Goal: Task Accomplishment & Management: Manage account settings

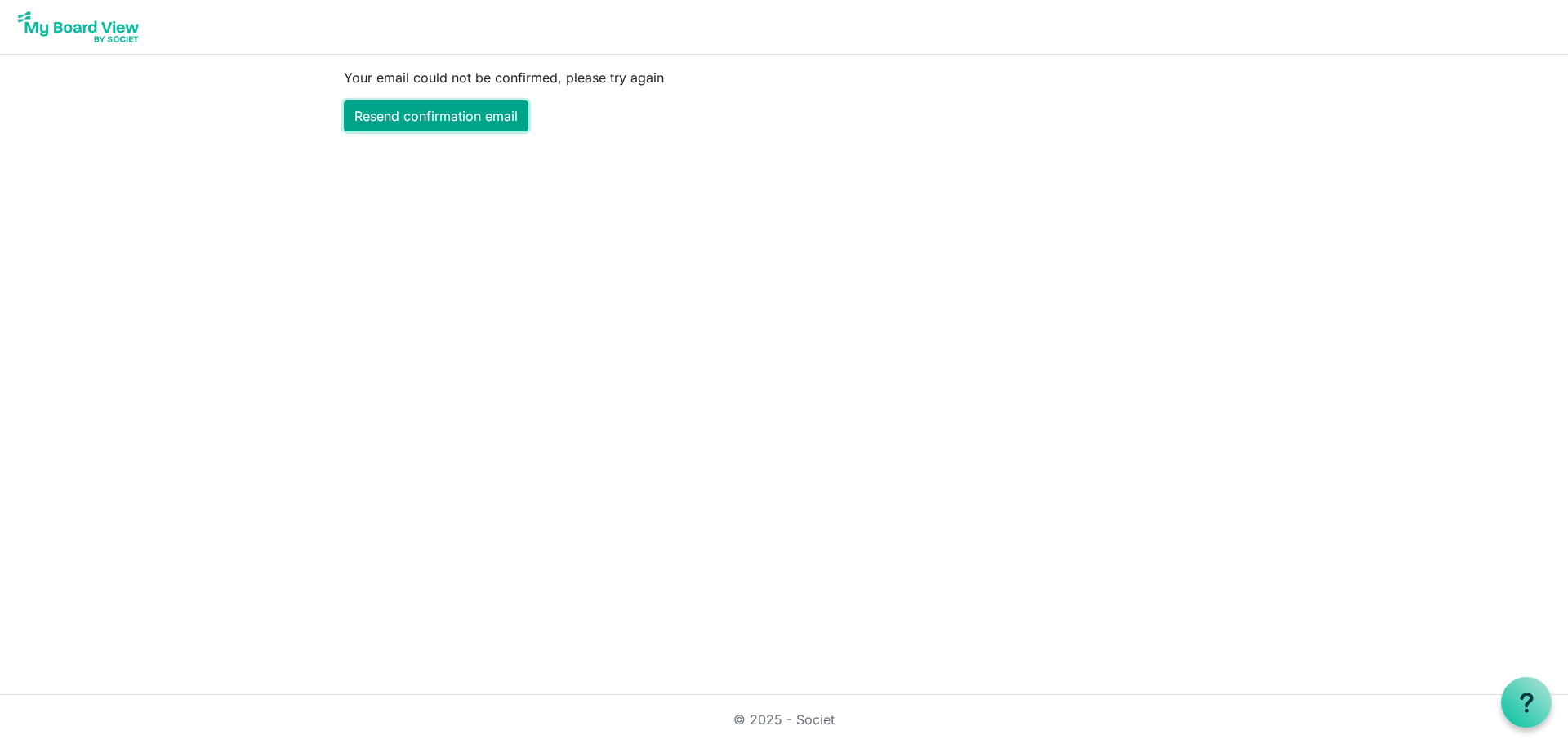
click at [429, 114] on link "Resend confirmation email" at bounding box center [436, 115] width 184 height 31
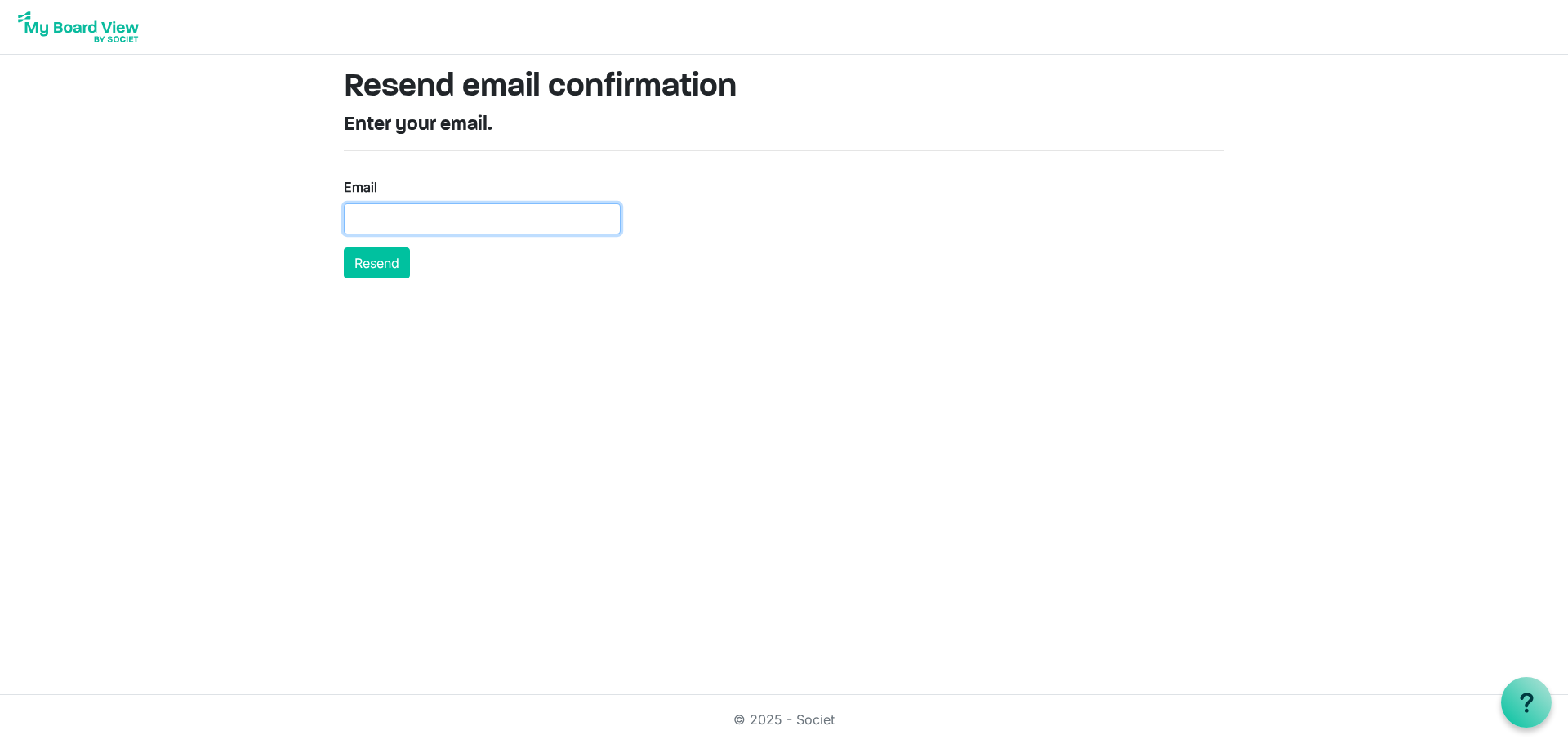
click at [468, 211] on input "Email" at bounding box center [482, 219] width 277 height 31
type input "mikerawleigh@gmail.com"
click at [390, 261] on button "Resend" at bounding box center [377, 263] width 66 height 31
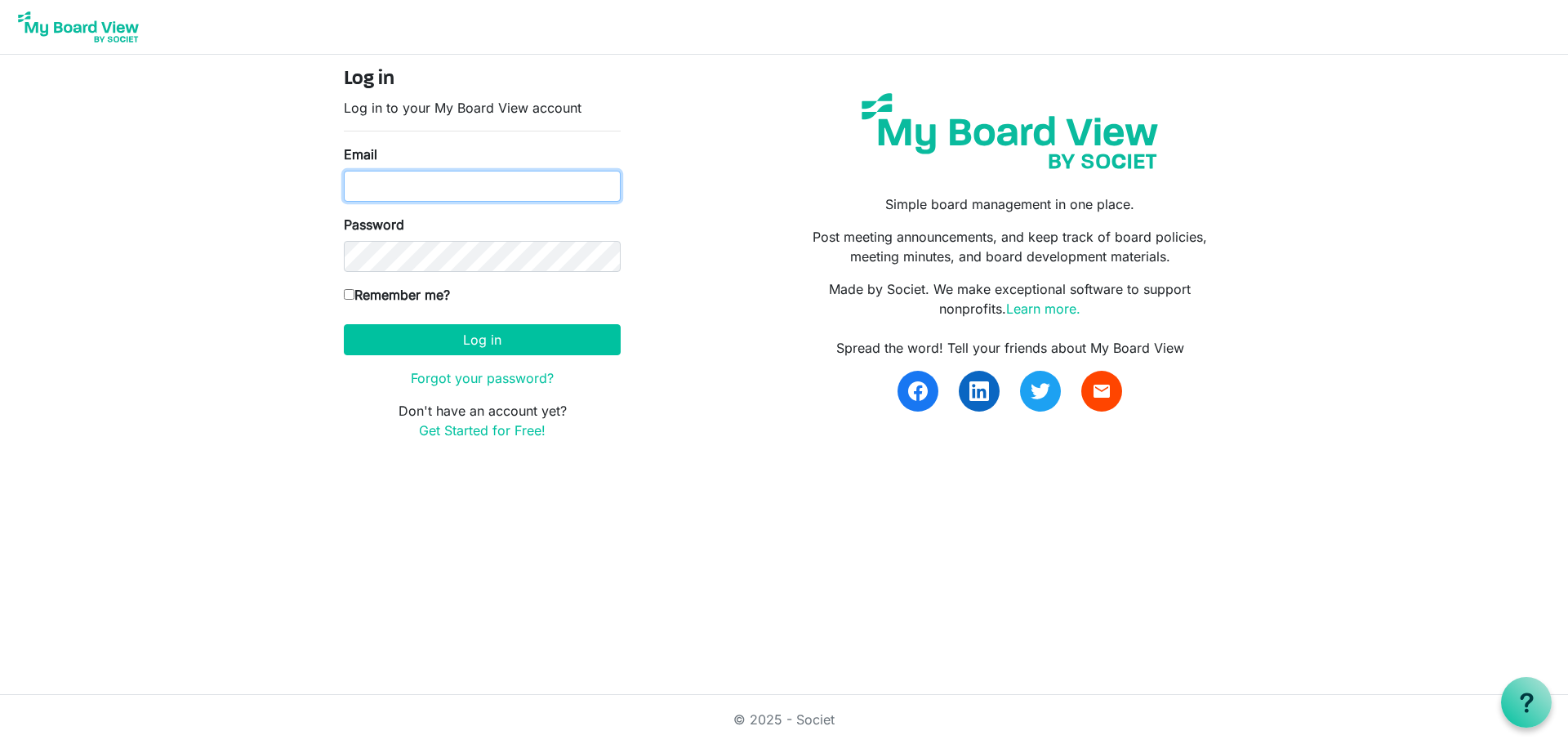
click at [427, 185] on input "Email" at bounding box center [482, 186] width 277 height 31
type input "[EMAIL_ADDRESS][DOMAIN_NAME]"
click at [353, 293] on input "Remember me?" at bounding box center [349, 293] width 10 height 10
checkbox input "true"
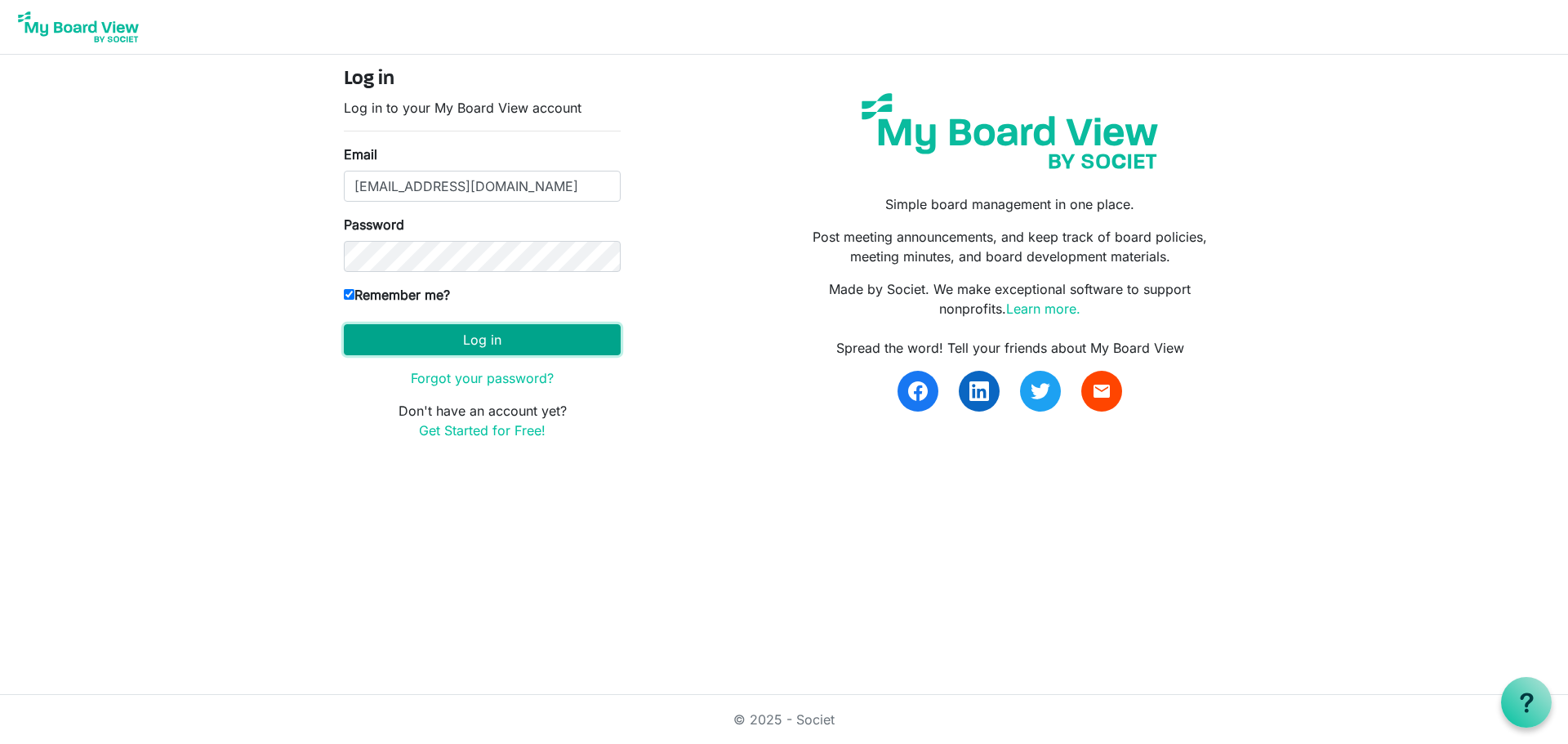
click at [439, 348] on button "Log in" at bounding box center [482, 339] width 277 height 31
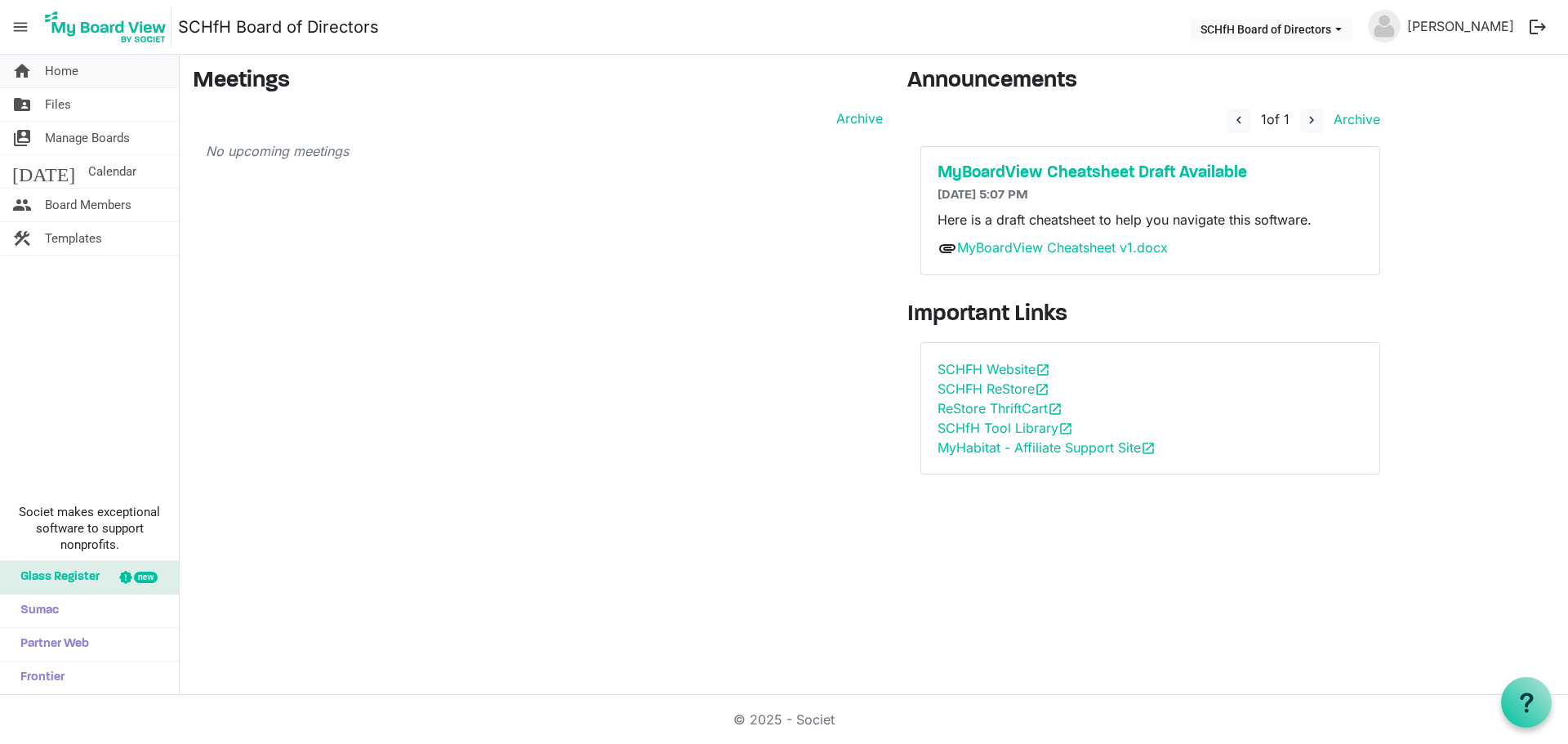
click at [80, 74] on link "home Home" at bounding box center [89, 71] width 179 height 33
click at [65, 107] on span "Files" at bounding box center [58, 104] width 26 height 33
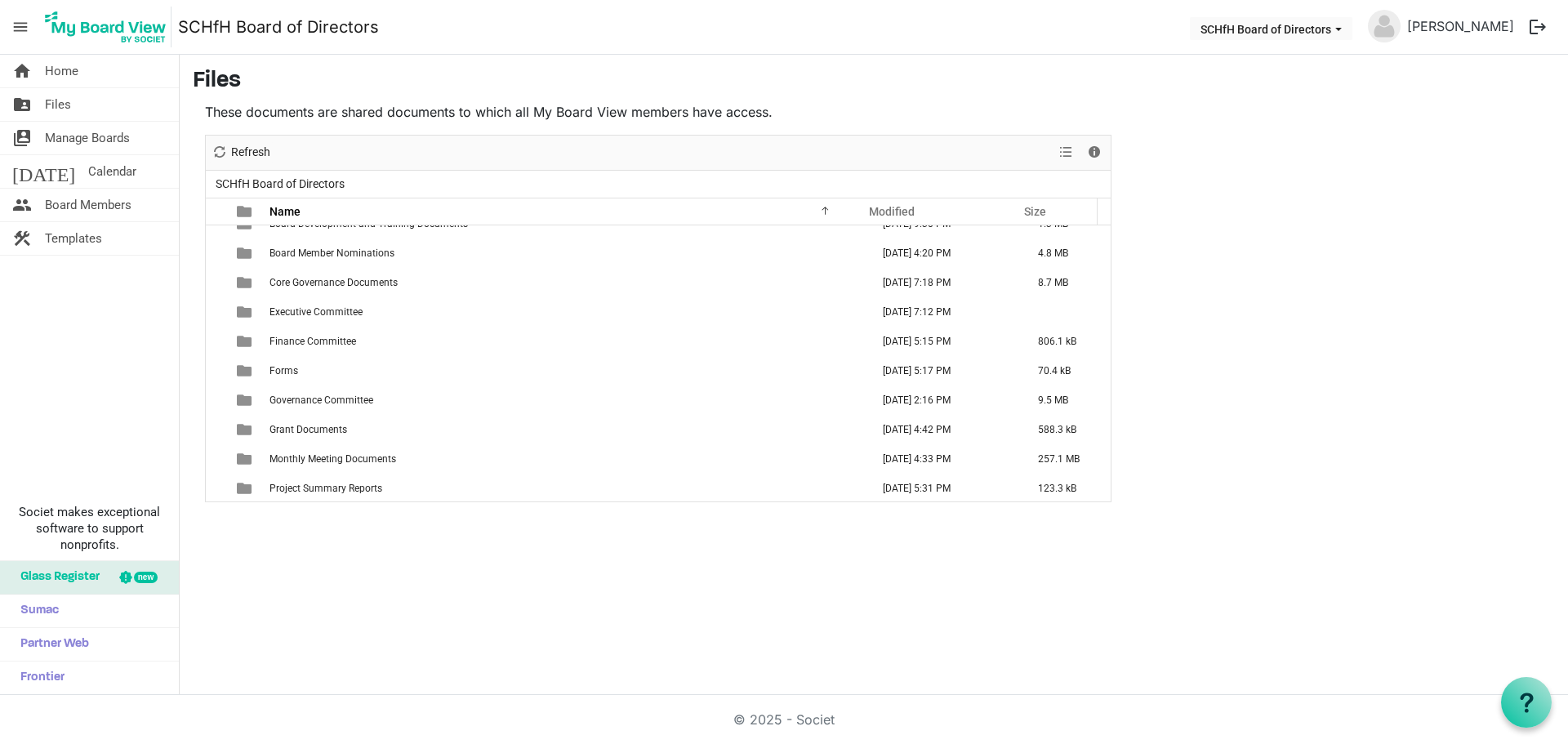
scroll to position [48, 0]
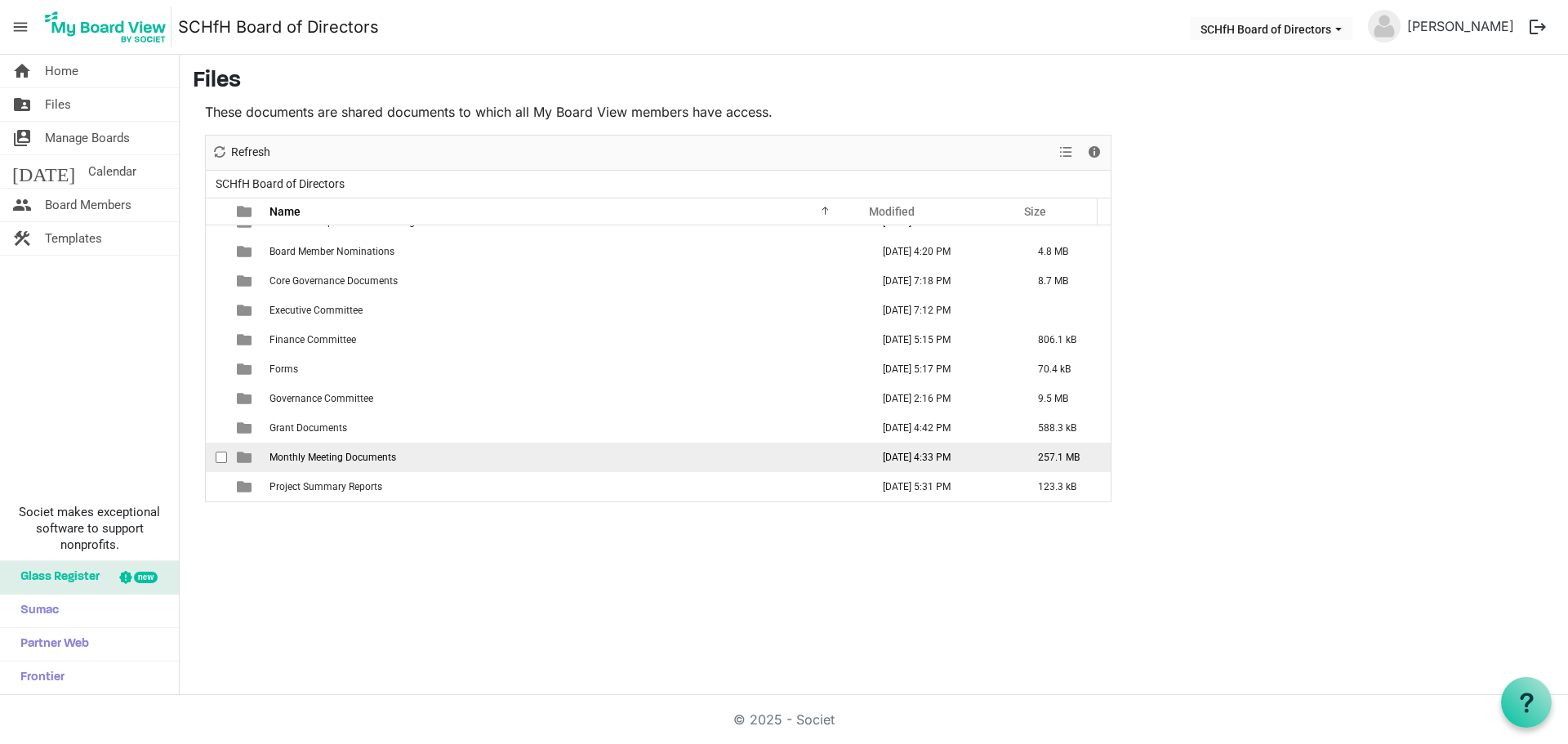
click at [362, 458] on span "Monthly Meeting Documents" at bounding box center [332, 457] width 126 height 11
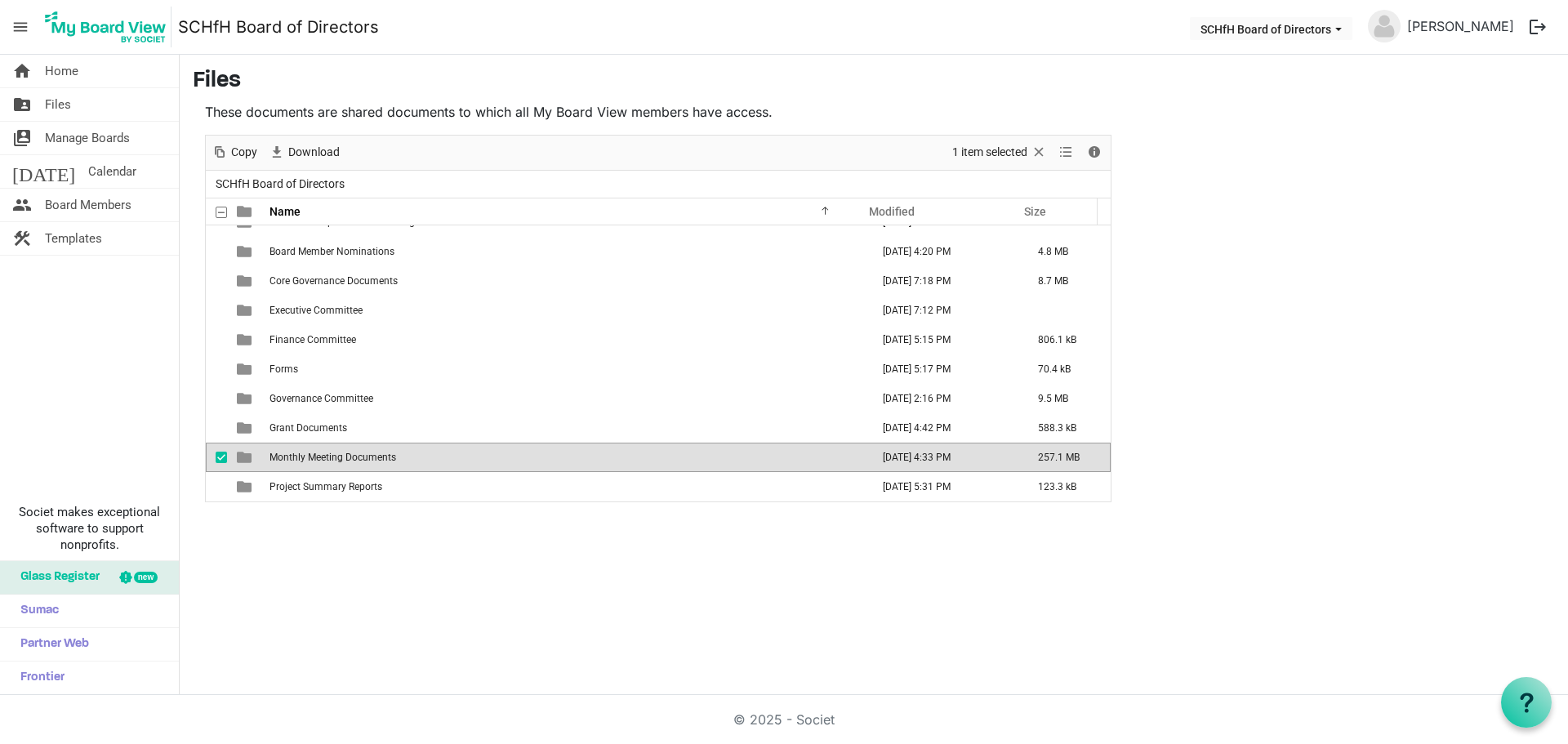
click at [362, 458] on span "Monthly Meeting Documents" at bounding box center [332, 457] width 126 height 11
click at [363, 458] on span "Monthly Meeting Documents" at bounding box center [332, 457] width 126 height 11
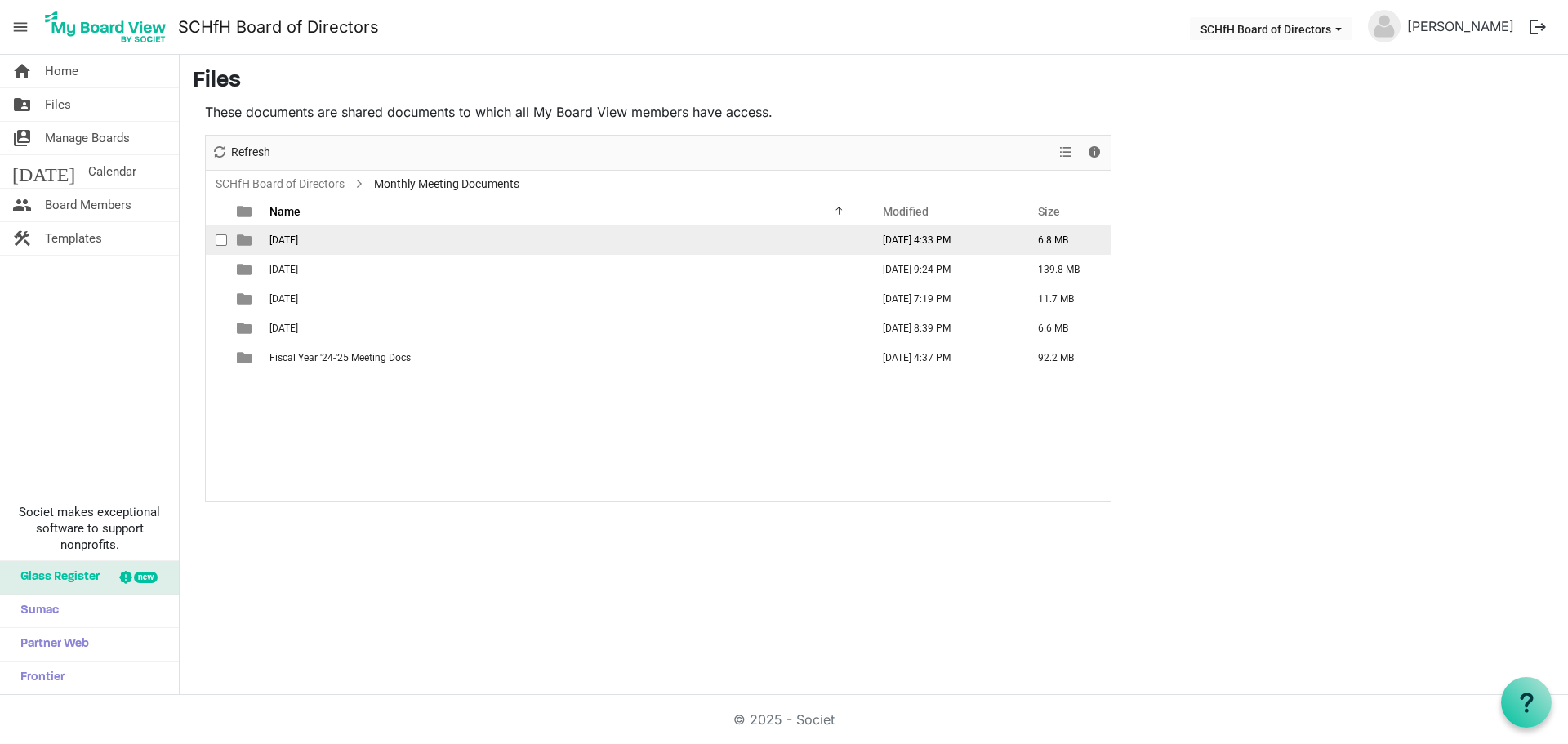
click at [294, 236] on span "[DATE]" at bounding box center [283, 240] width 29 height 11
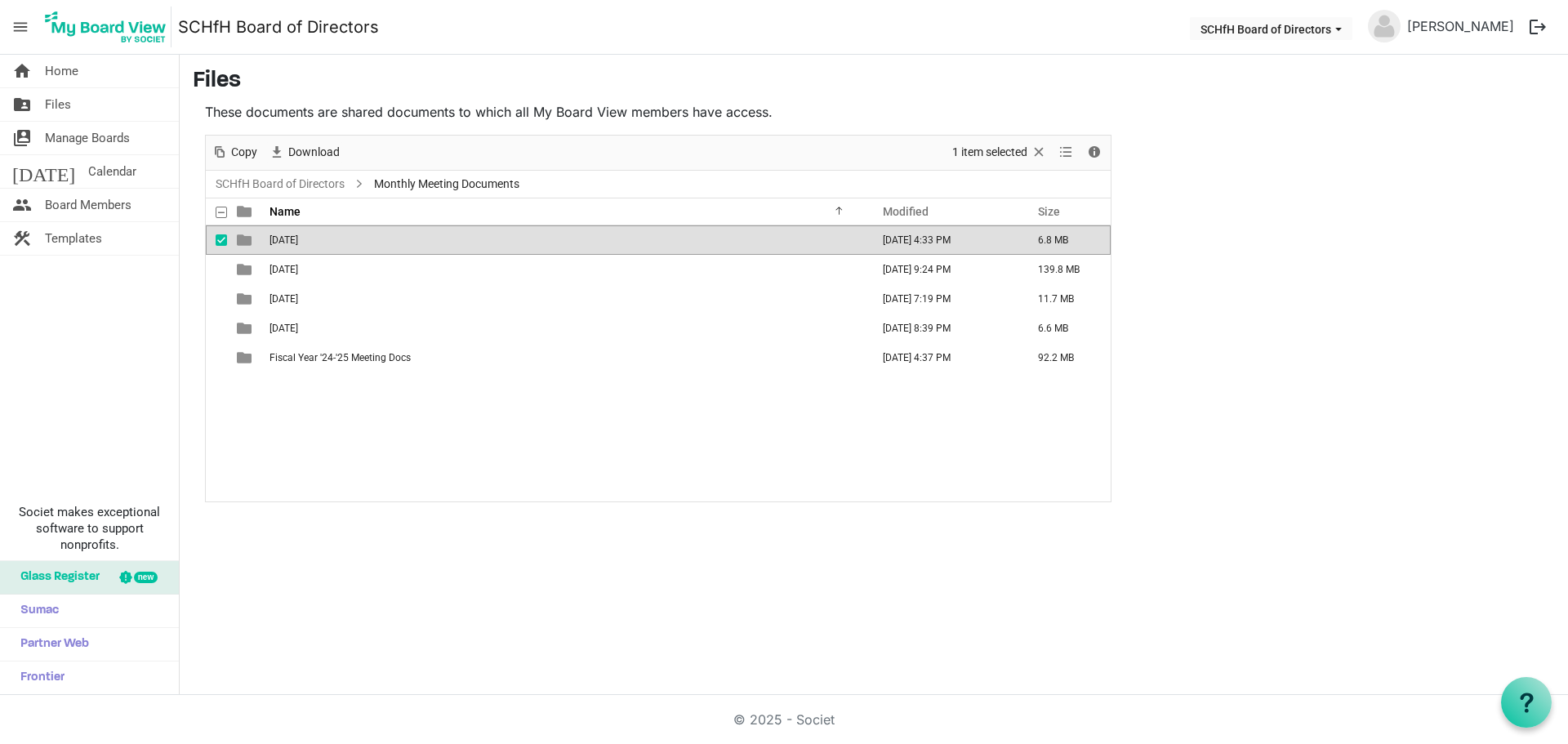
click at [294, 236] on span "[DATE]" at bounding box center [283, 240] width 29 height 11
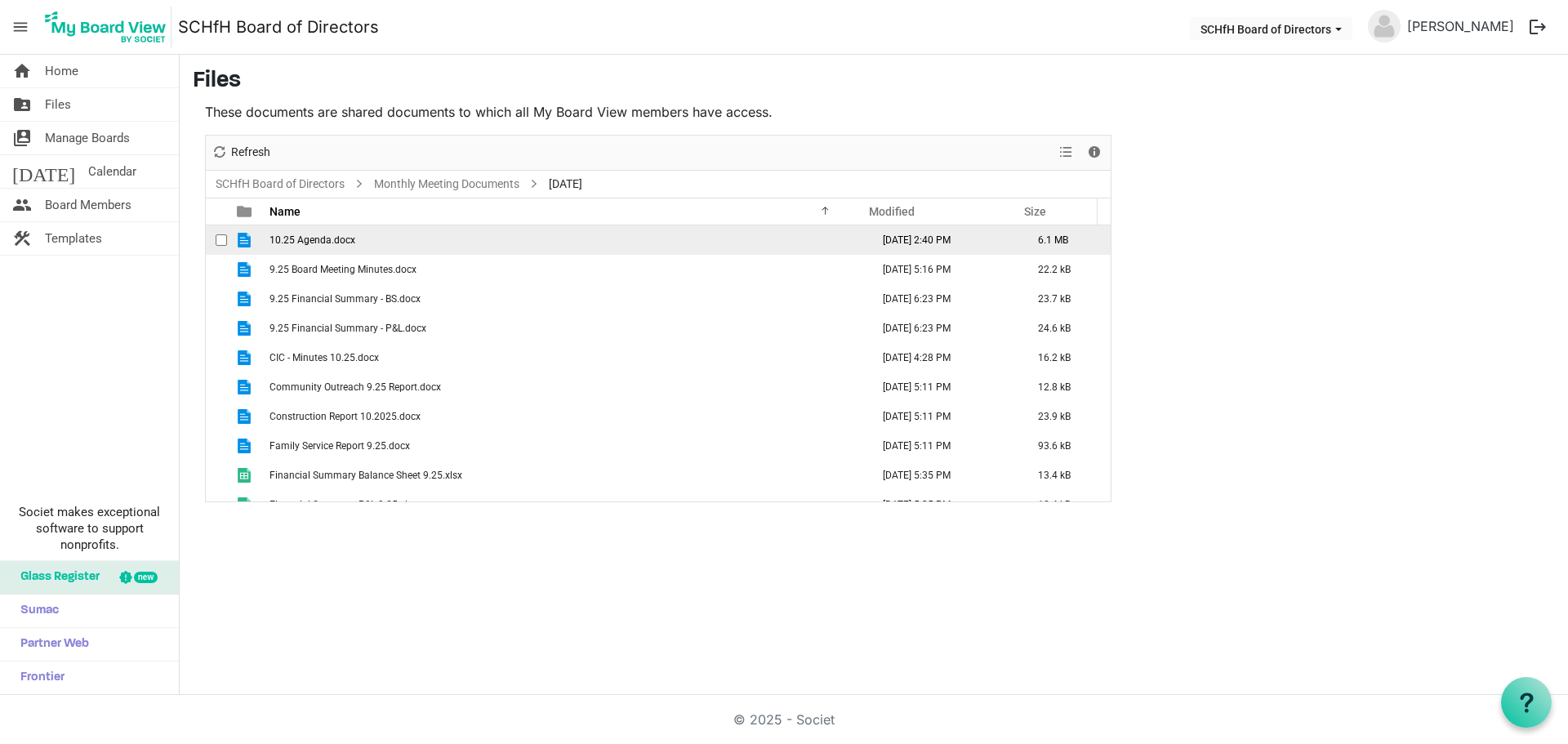
click at [335, 244] on span "10.25 Agenda.docx" at bounding box center [312, 240] width 86 height 11
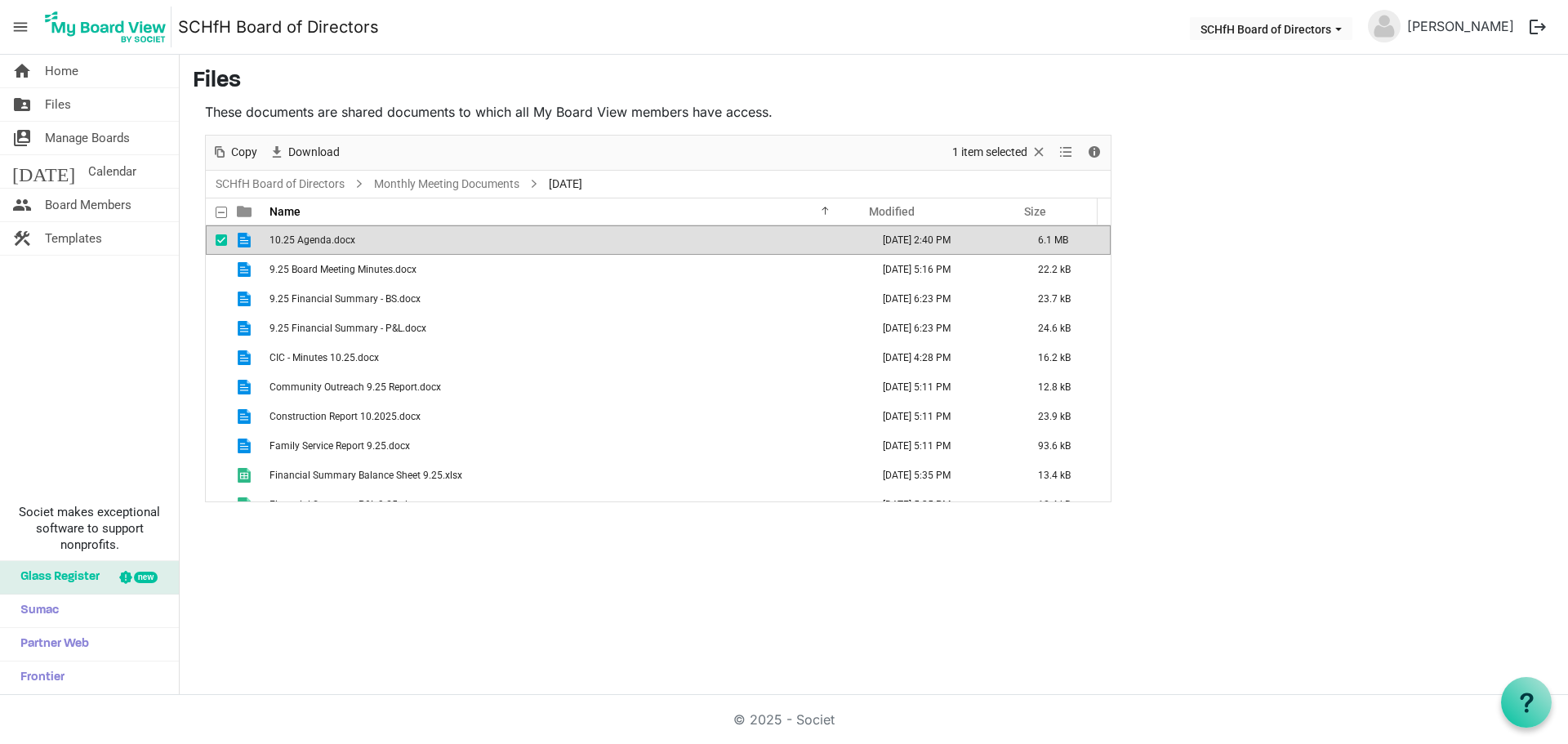
click at [335, 244] on span "10.25 Agenda.docx" at bounding box center [312, 240] width 86 height 11
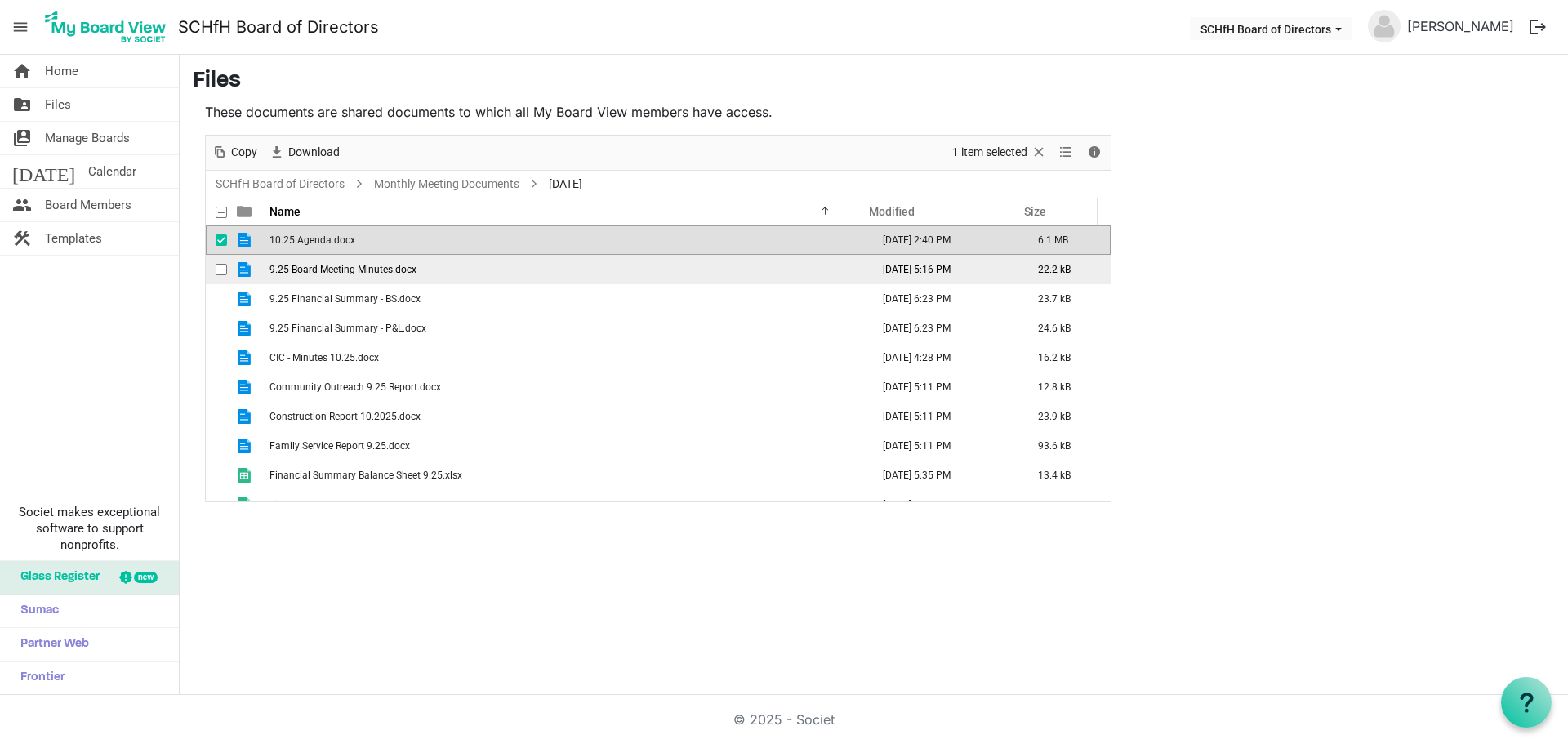
click at [384, 267] on span "9.25 Board Meeting Minutes.docx" at bounding box center [342, 269] width 147 height 11
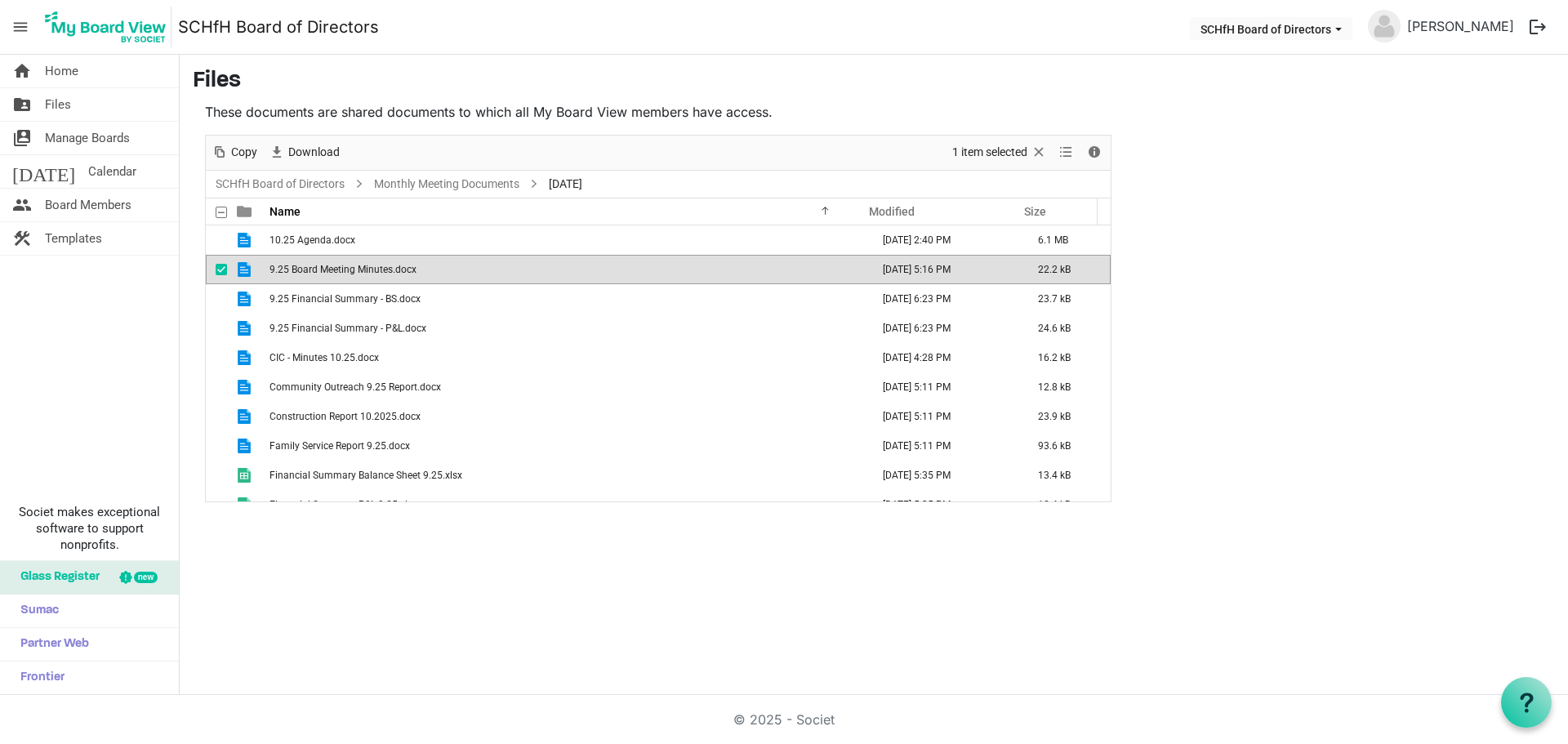
click at [384, 267] on span "9.25 Board Meeting Minutes.docx" at bounding box center [342, 269] width 147 height 11
click at [335, 294] on span "9.25 Financial Summary - BS.docx" at bounding box center [345, 299] width 151 height 11
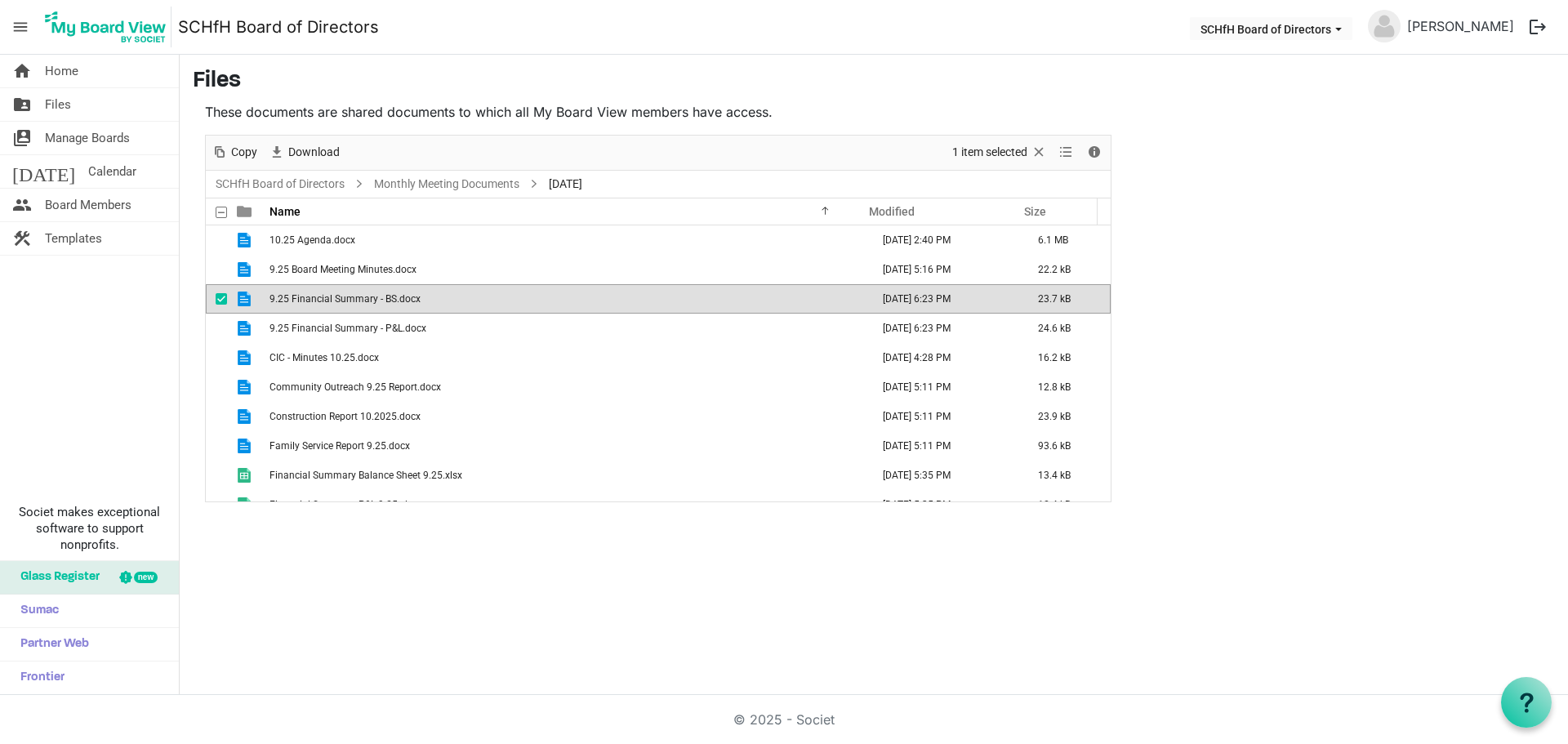
click at [335, 294] on span "9.25 Financial Summary - BS.docx" at bounding box center [345, 299] width 151 height 11
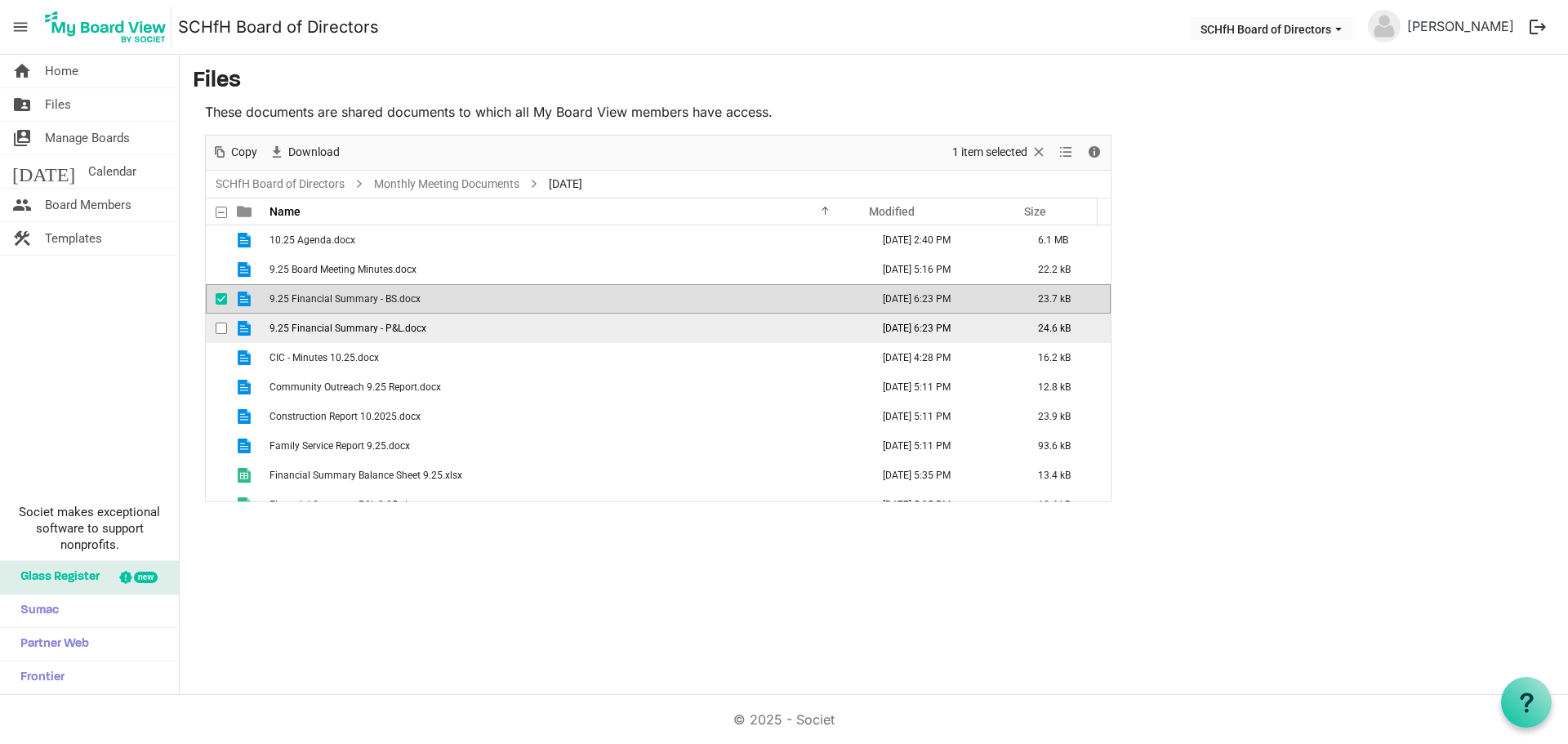
click at [356, 324] on span "9.25 Financial Summary - P&L.docx" at bounding box center [348, 328] width 157 height 11
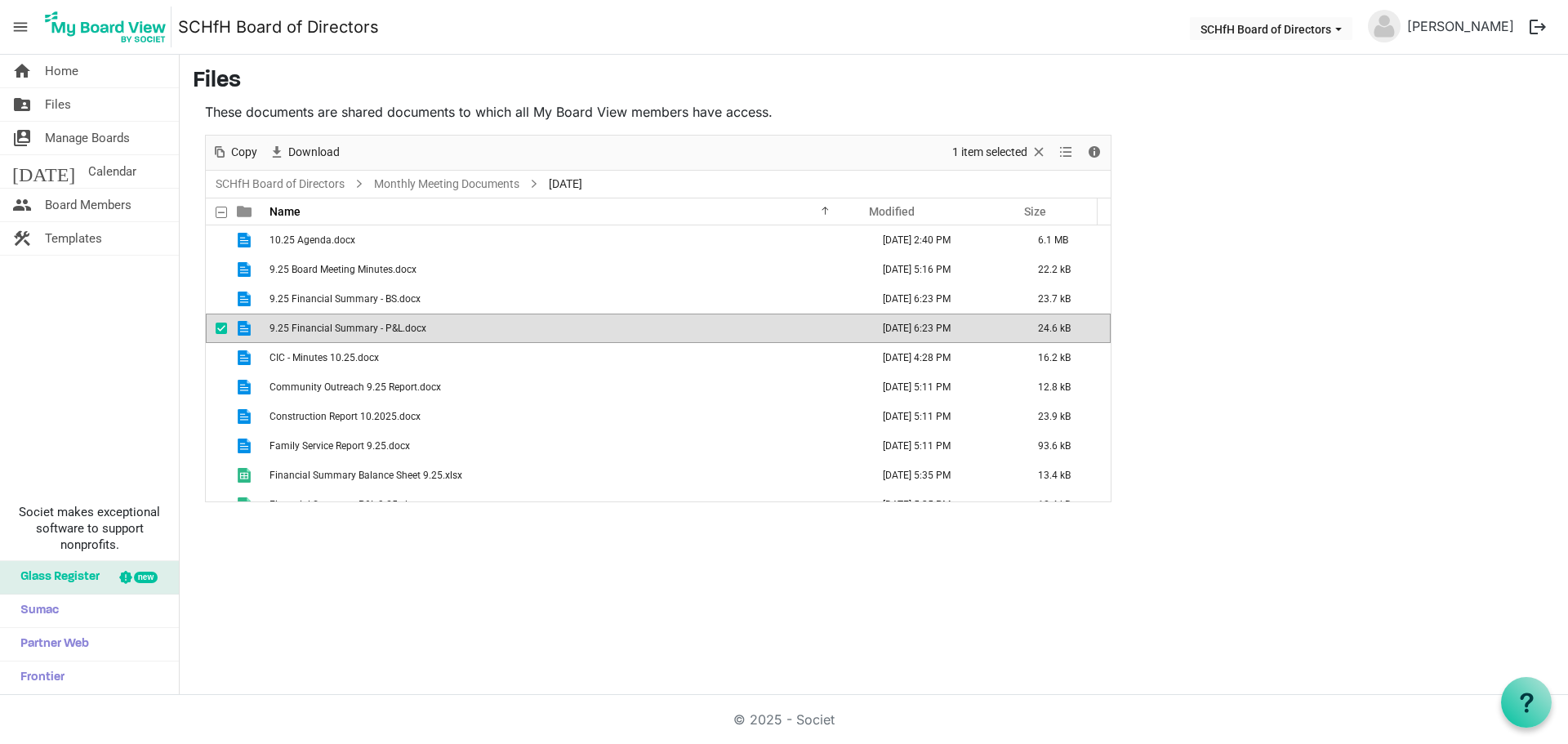
click at [356, 324] on span "9.25 Financial Summary - P&L.docx" at bounding box center [348, 328] width 157 height 11
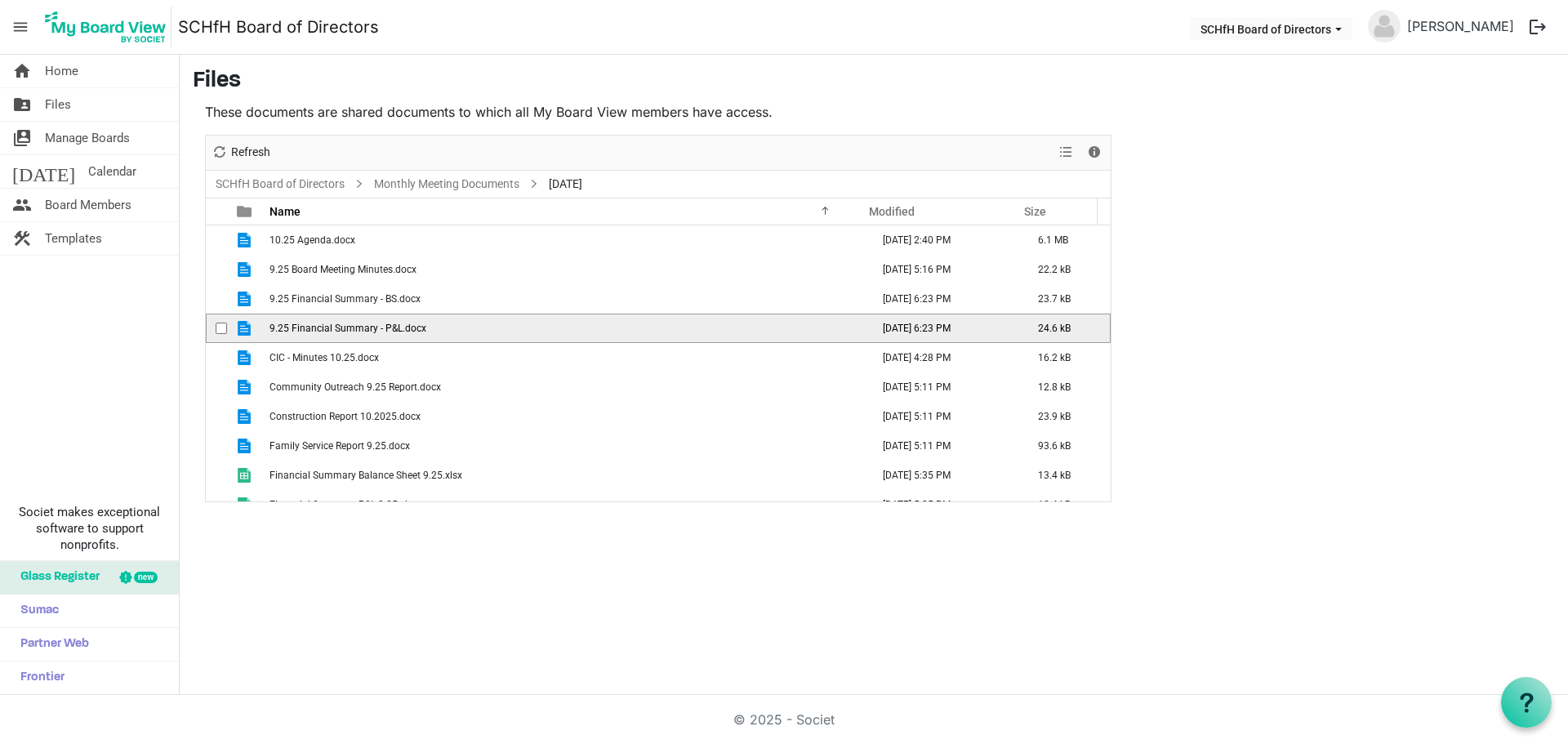
click at [356, 324] on span "9.25 Financial Summary - P&L.docx" at bounding box center [348, 328] width 157 height 11
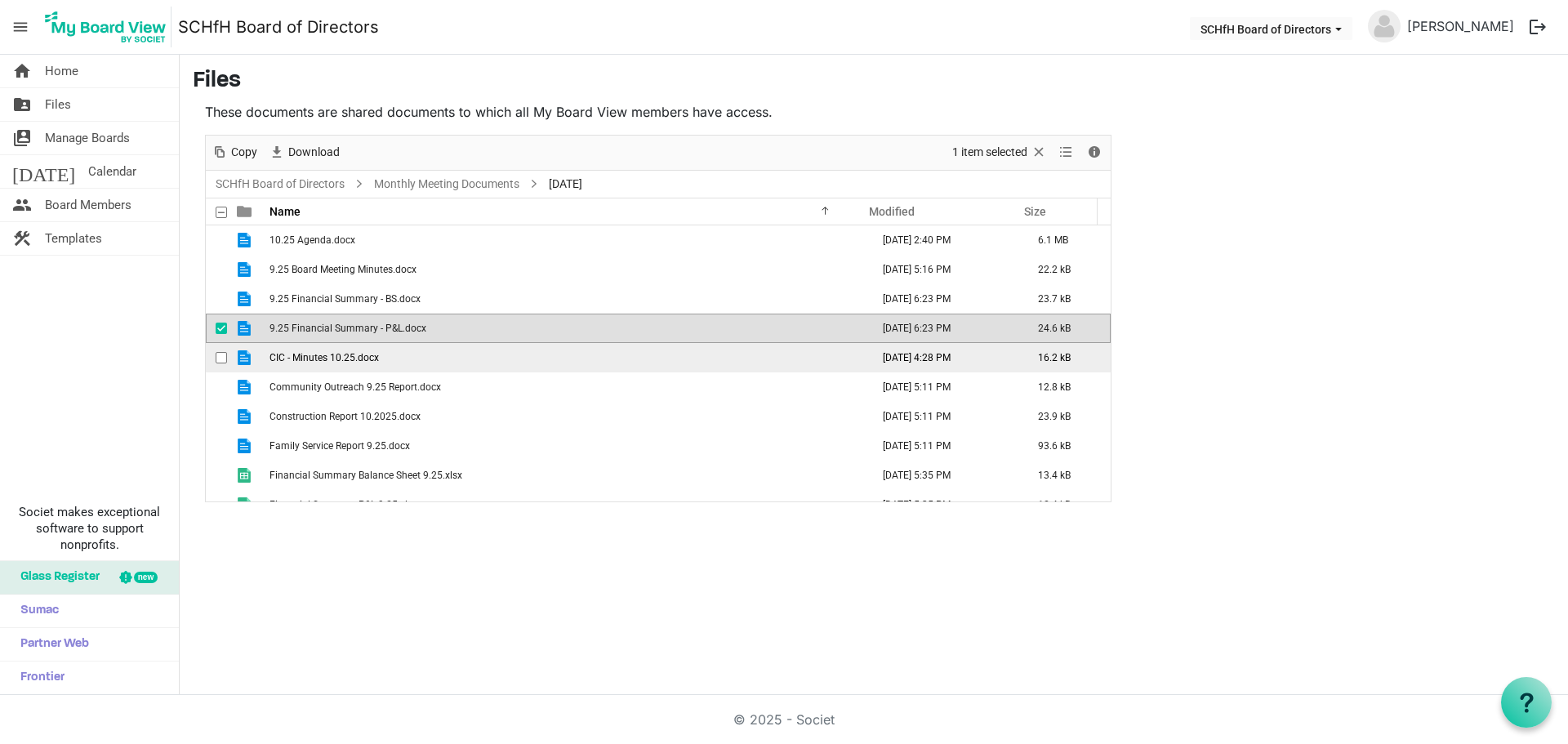
click at [333, 357] on span "CIC - Minutes 10.25.docx" at bounding box center [324, 357] width 109 height 11
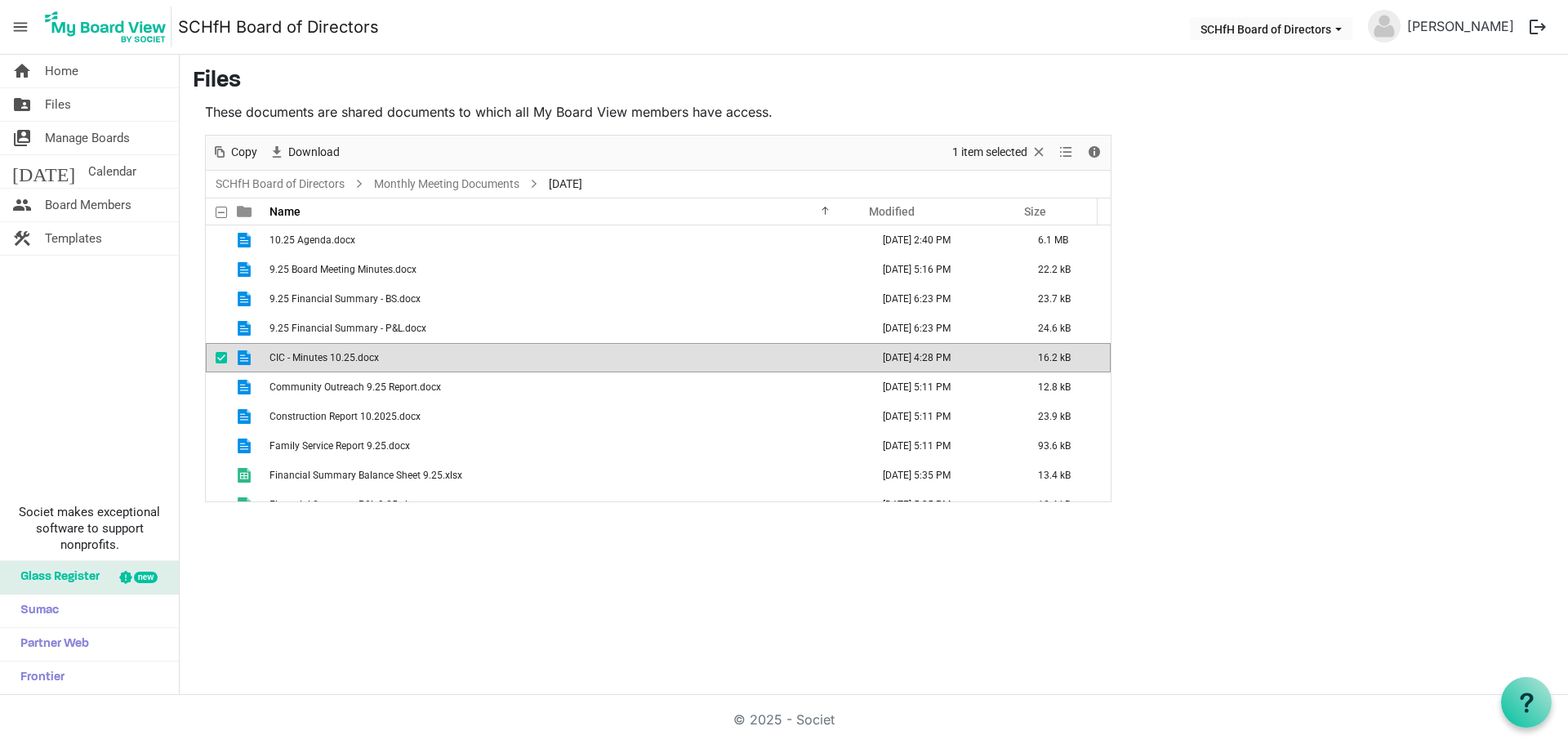
click at [333, 357] on span "CIC - Minutes 10.25.docx" at bounding box center [324, 357] width 109 height 11
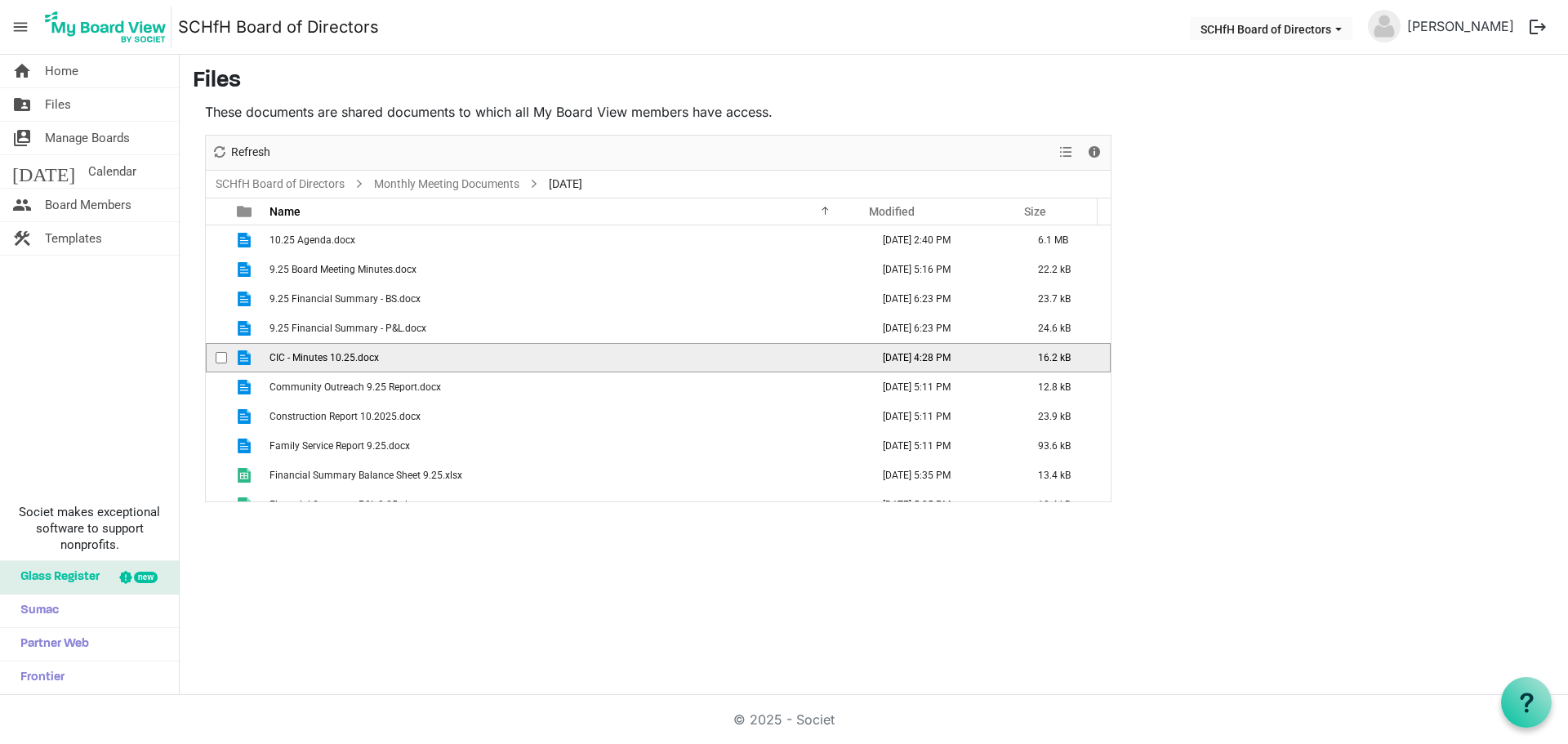
click at [333, 357] on span "CIC - Minutes 10.25.docx" at bounding box center [324, 357] width 109 height 11
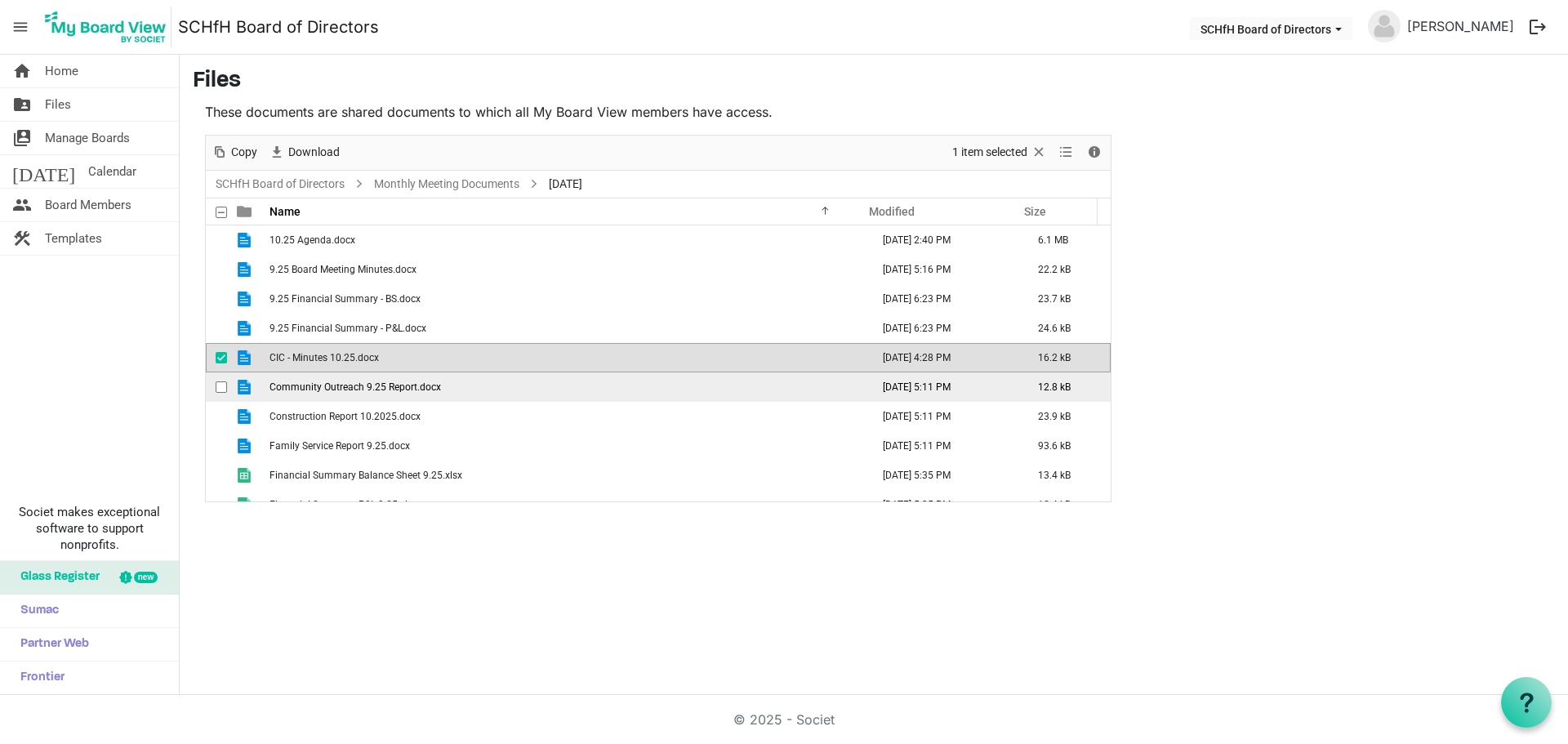
click at [321, 390] on span "Community Outreach 9.25 Report.docx" at bounding box center [354, 387] width 171 height 11
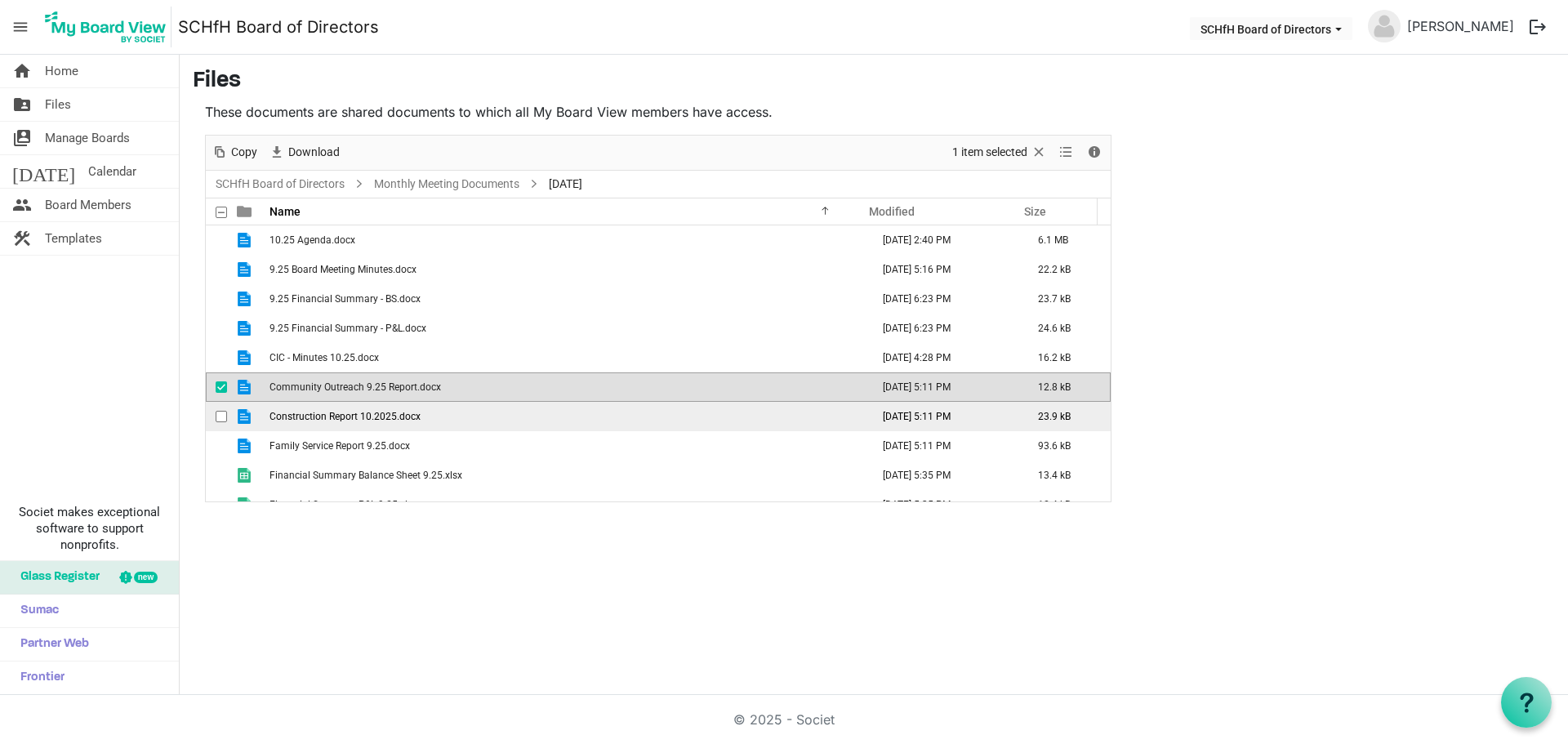
click at [369, 413] on span "Construction Report 10.2025.docx" at bounding box center [345, 416] width 151 height 11
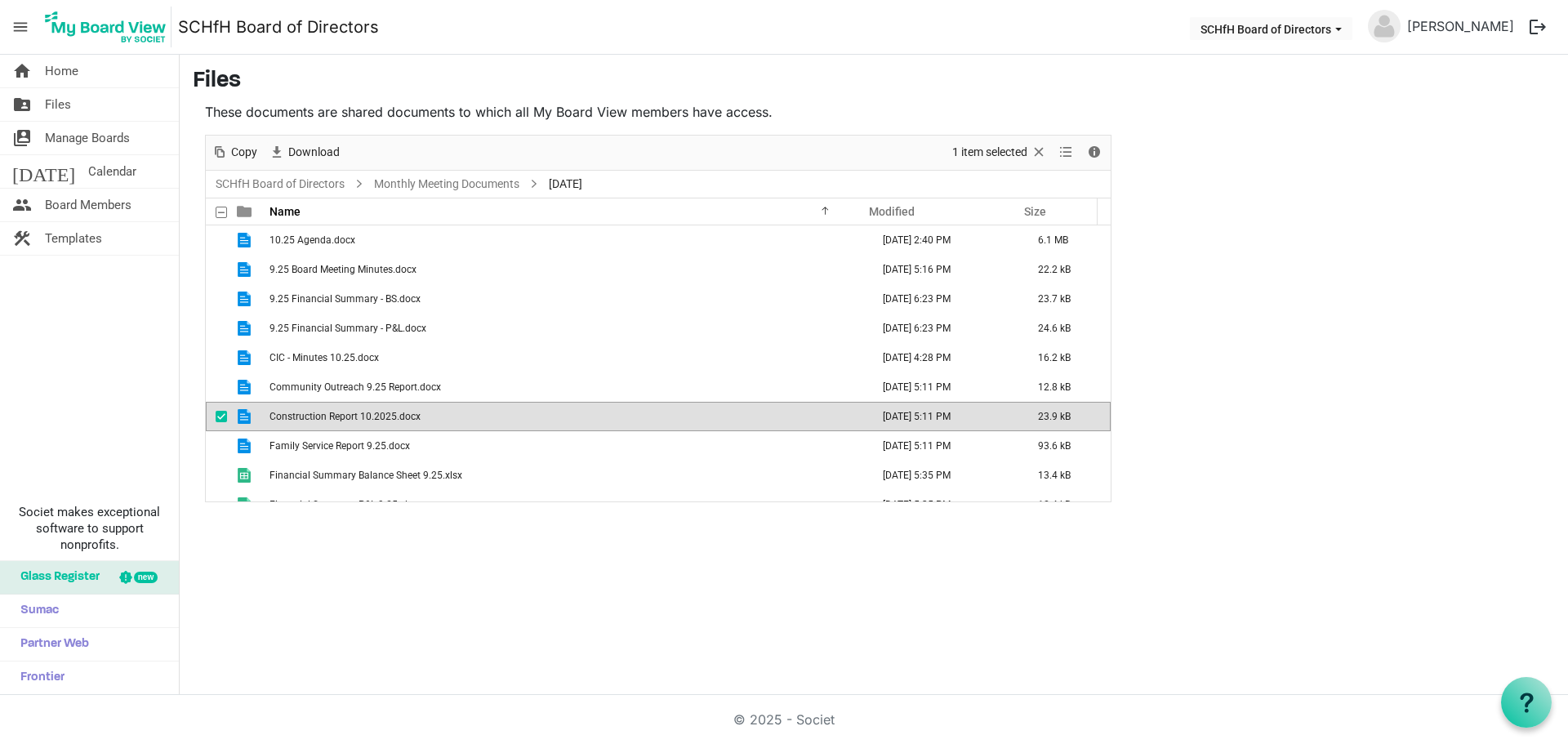
click at [340, 411] on span "Construction Report 10.2025.docx" at bounding box center [345, 416] width 151 height 11
click at [328, 450] on span "Family Service Report 9.25.docx" at bounding box center [339, 446] width 140 height 11
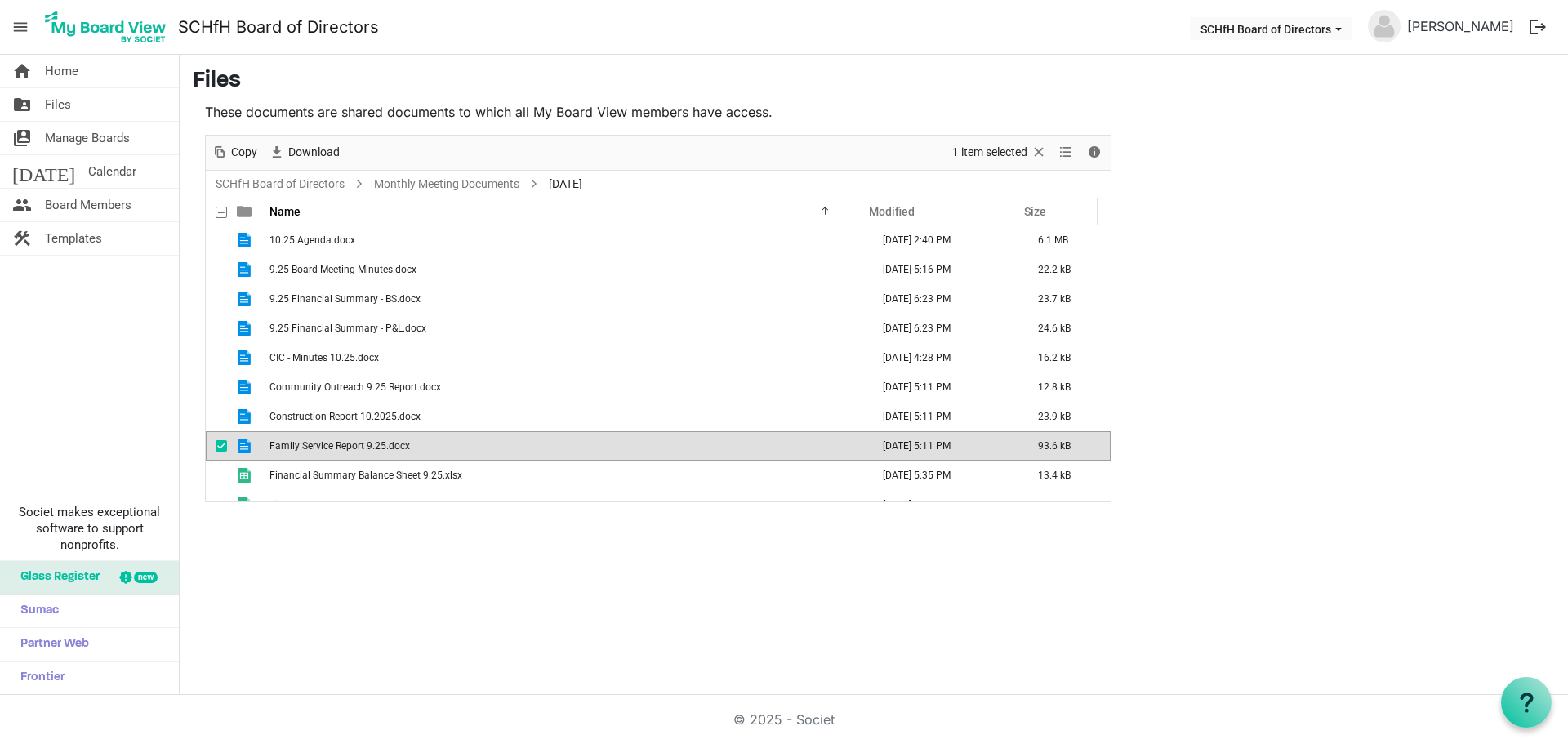
click at [328, 448] on span "Family Service Report 9.25.docx" at bounding box center [339, 446] width 140 height 11
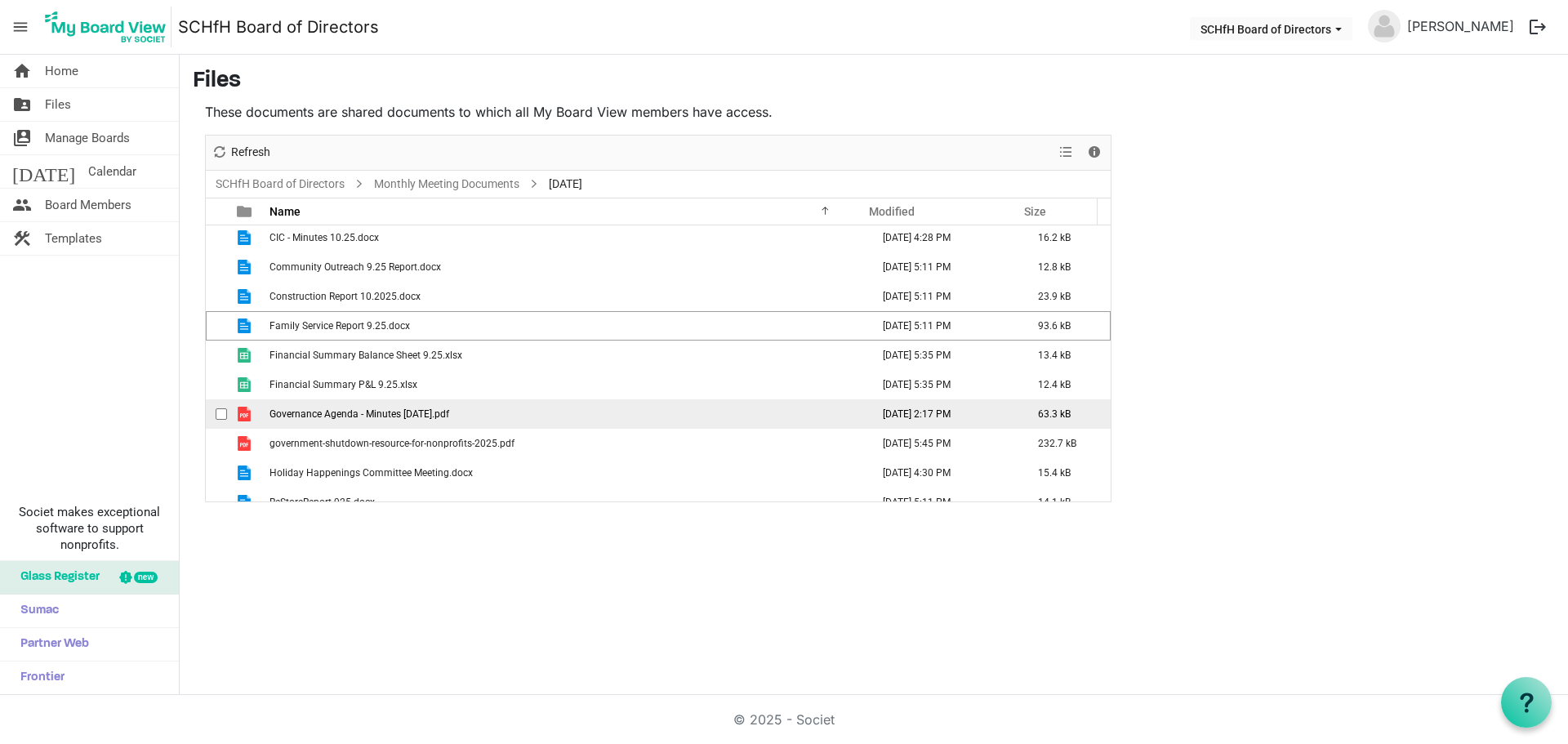
scroll to position [131, 0]
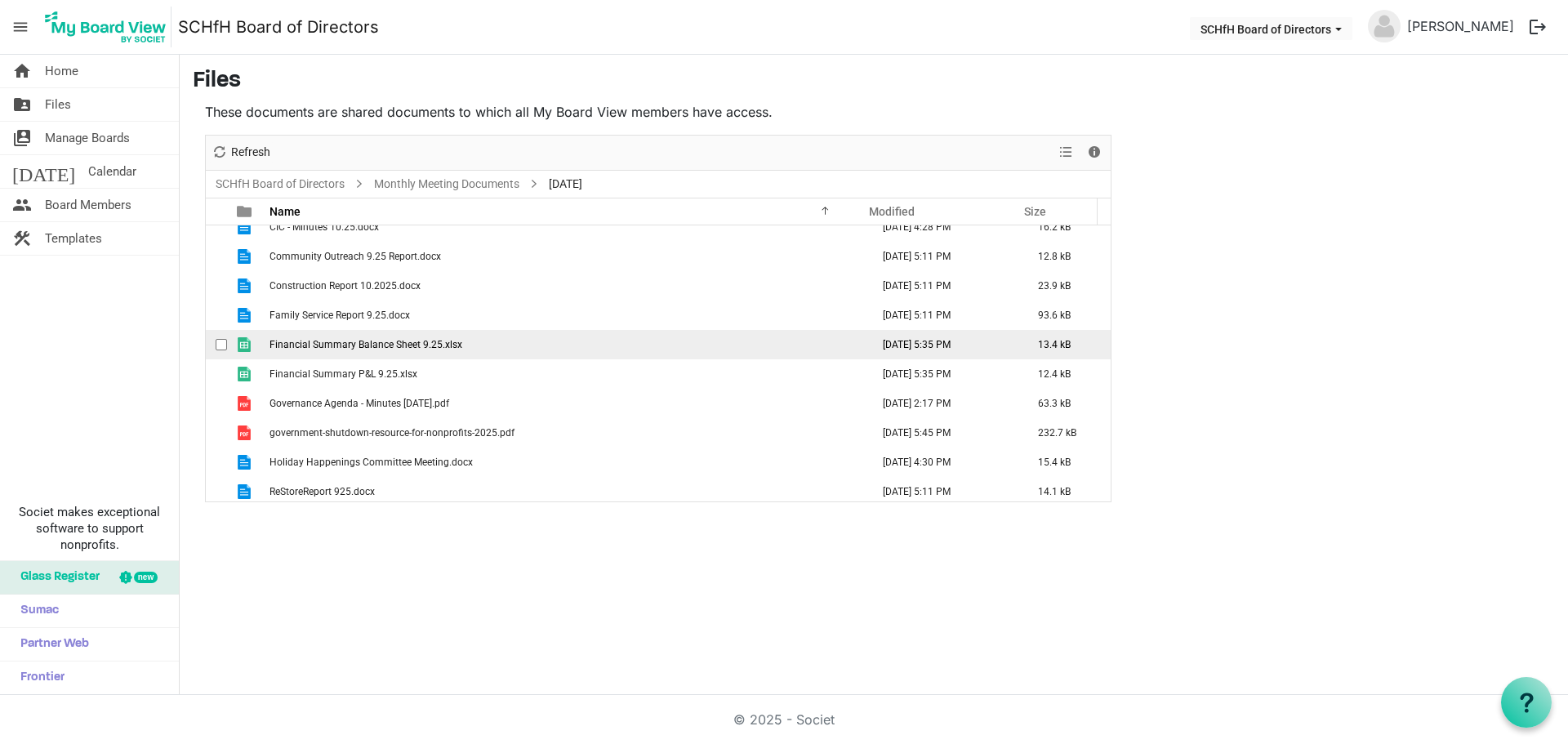
click at [318, 348] on span "Financial Summary Balance Sheet 9.25.xlsx" at bounding box center [366, 345] width 193 height 11
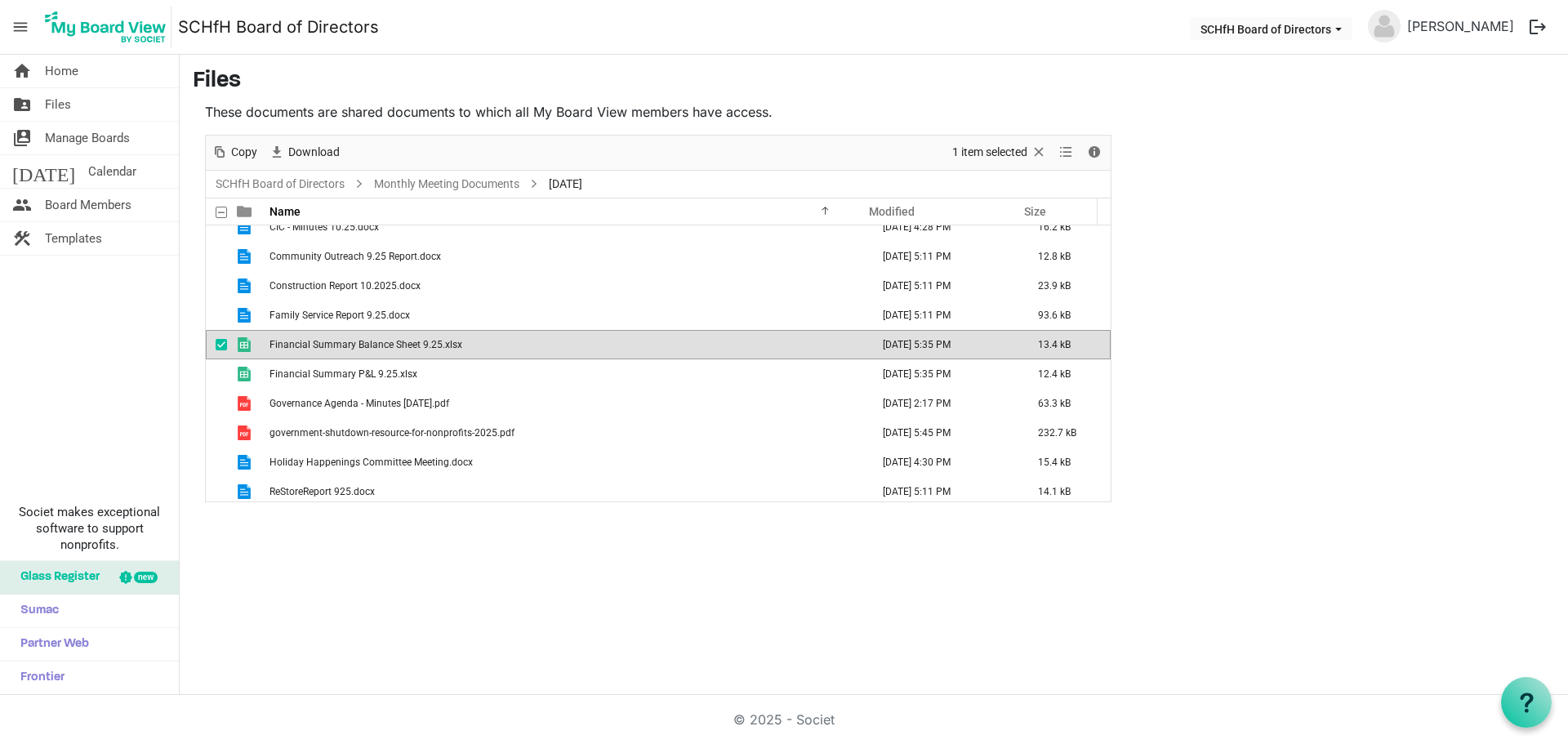
click at [318, 348] on span "Financial Summary Balance Sheet 9.25.xlsx" at bounding box center [366, 345] width 193 height 11
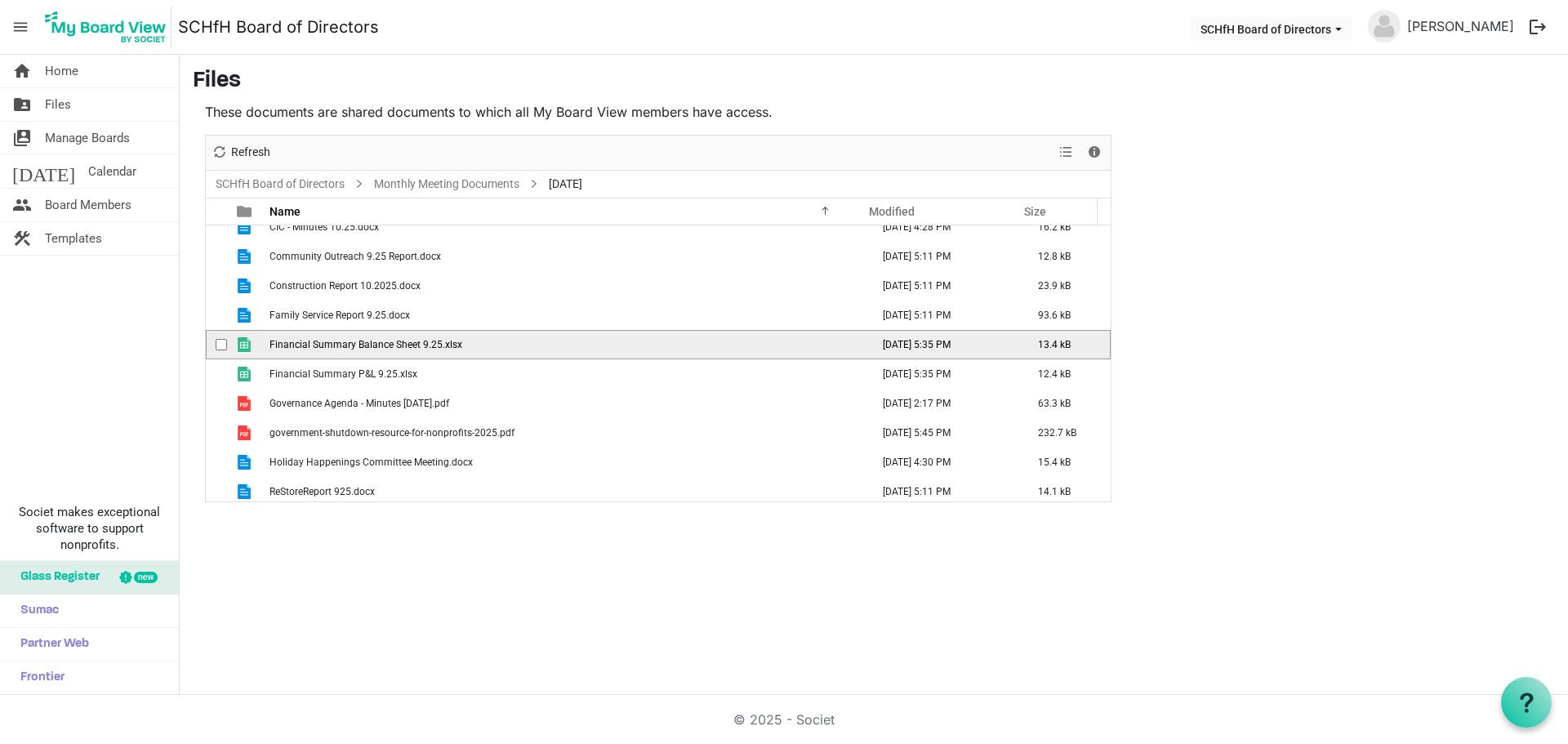
click at [318, 348] on span "Financial Summary Balance Sheet 9.25.xlsx" at bounding box center [366, 345] width 193 height 11
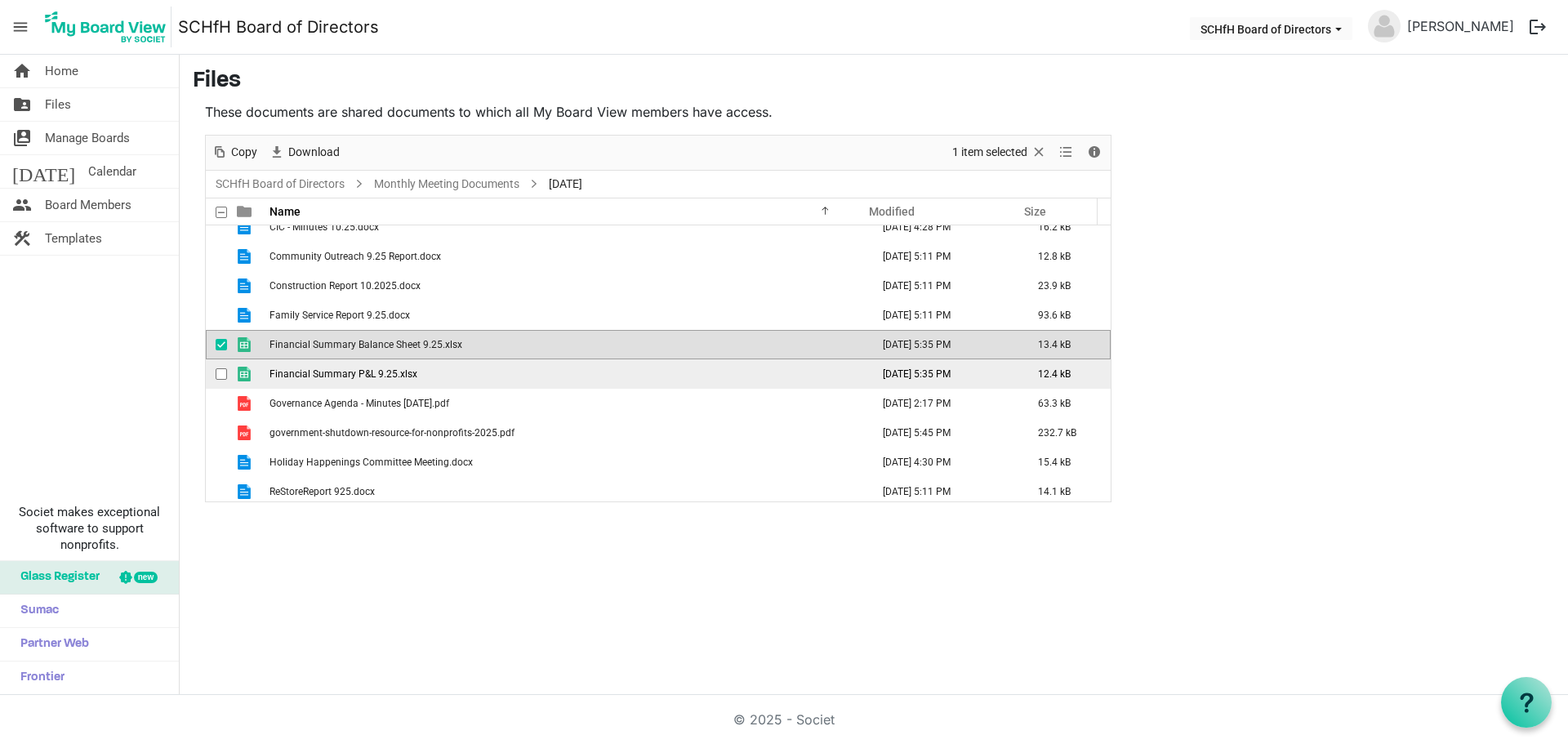
click at [389, 369] on span "Financial Summary P&L 9.25.xlsx" at bounding box center [343, 374] width 148 height 11
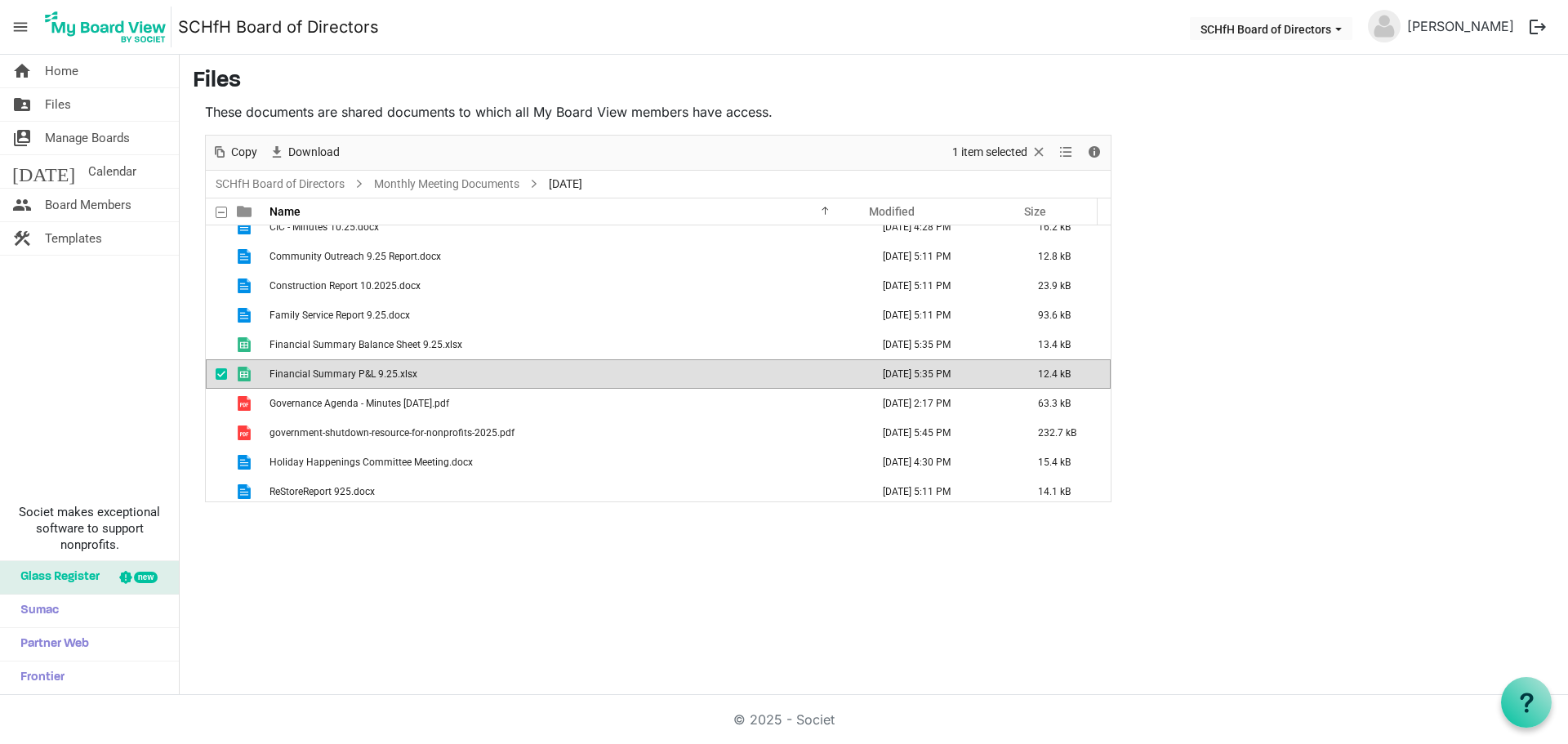
click at [392, 371] on span "Financial Summary P&L 9.25.xlsx" at bounding box center [343, 374] width 148 height 11
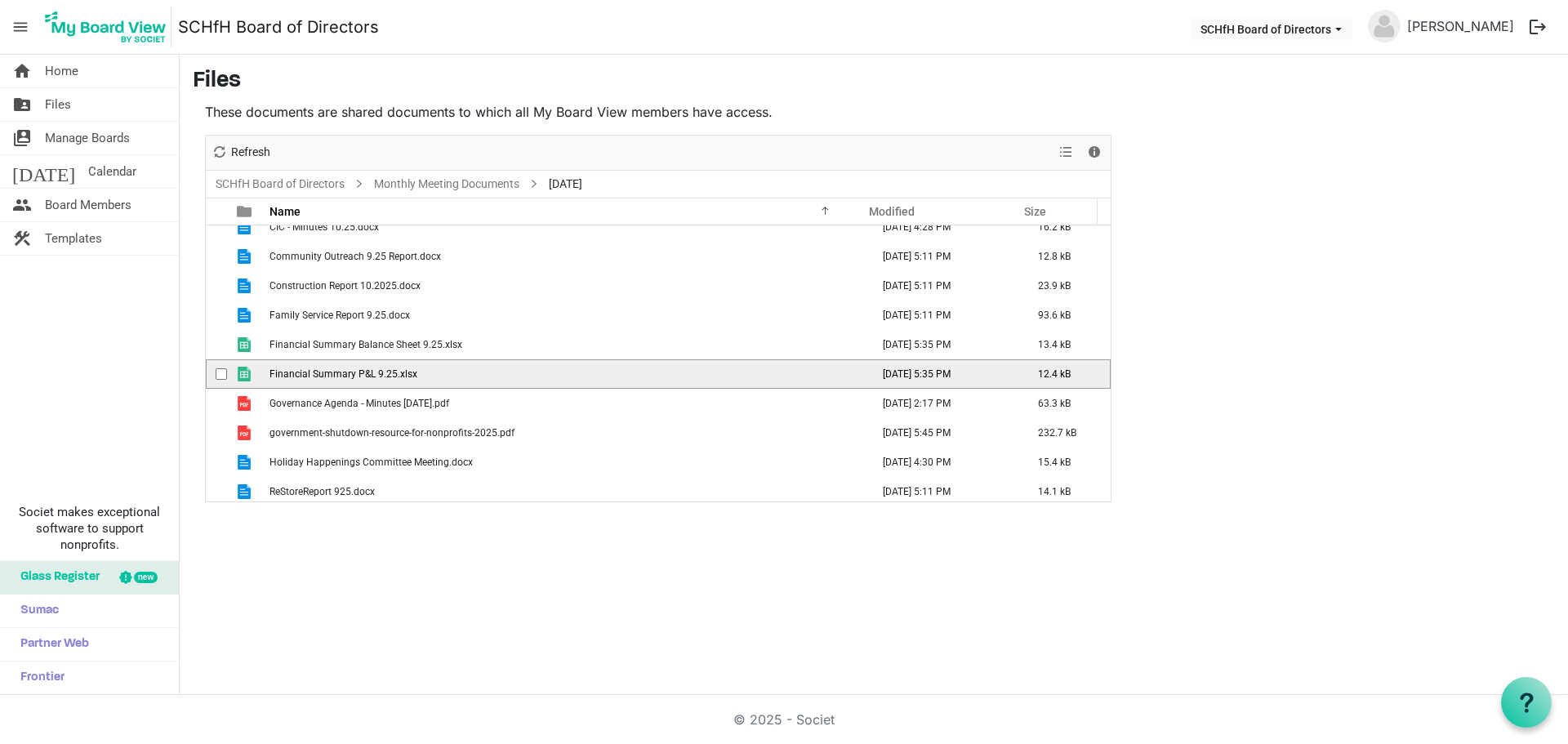
click at [392, 371] on span "Financial Summary P&L 9.25.xlsx" at bounding box center [343, 374] width 148 height 11
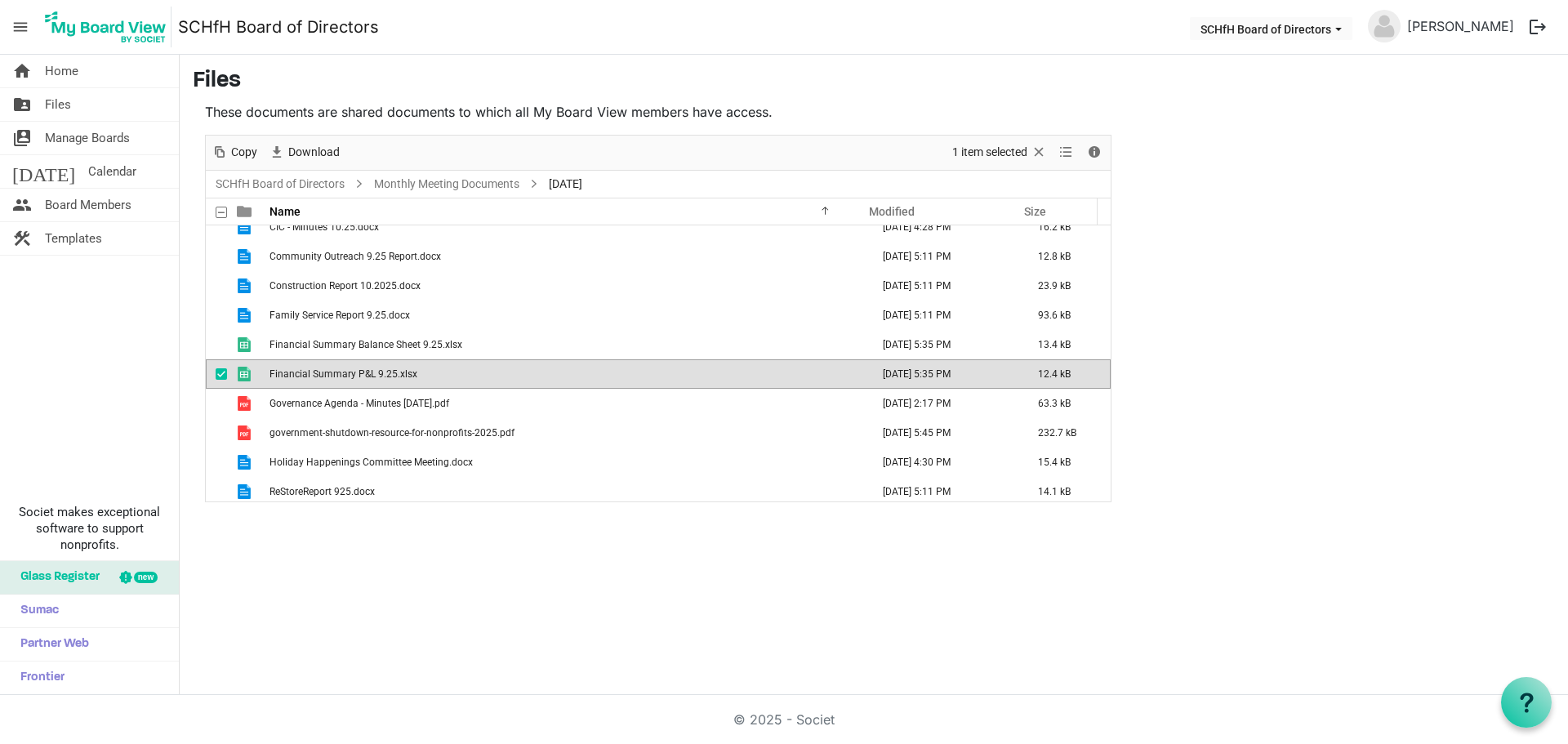
click at [392, 371] on span "Financial Summary P&L 9.25.xlsx" at bounding box center [343, 374] width 148 height 11
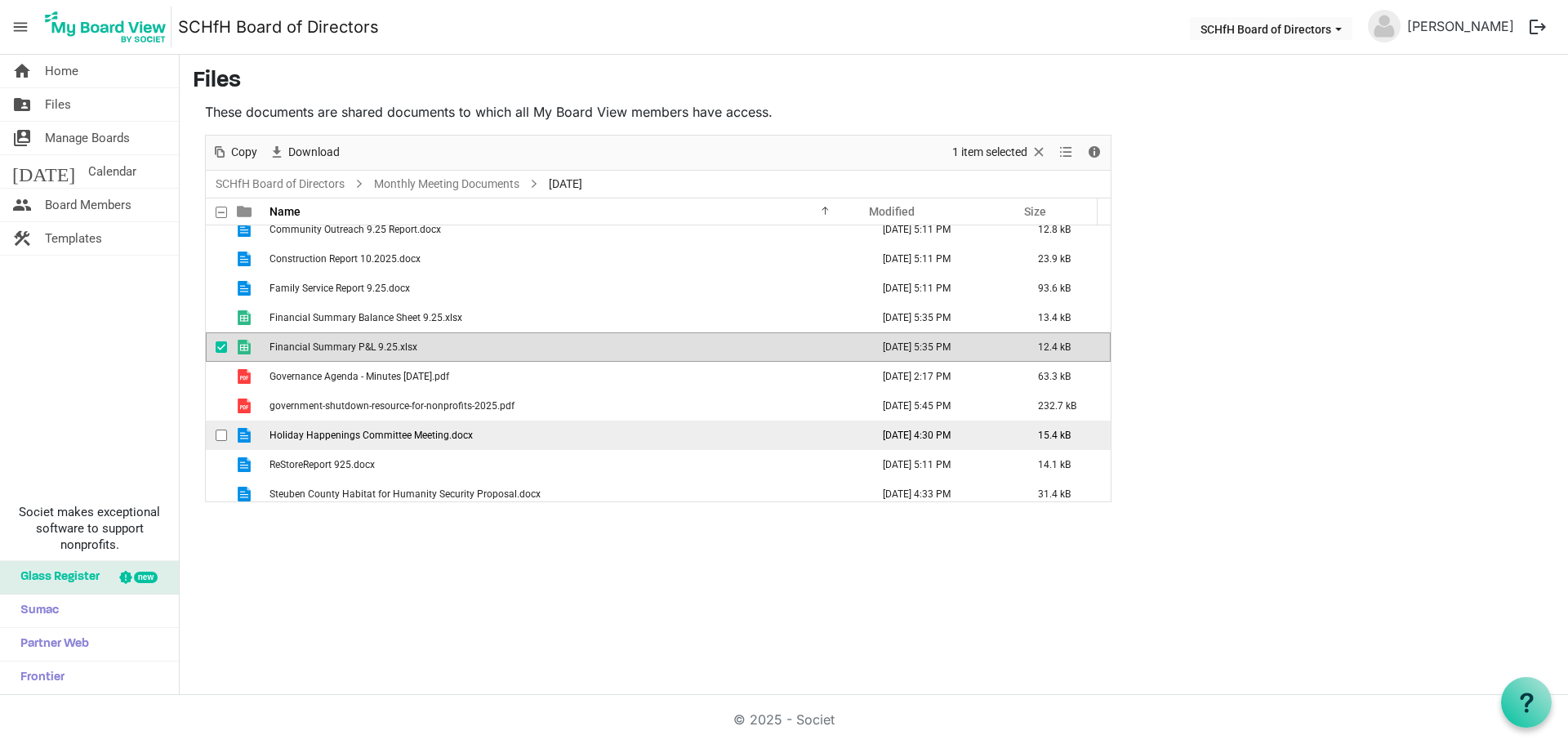
scroll to position [165, 0]
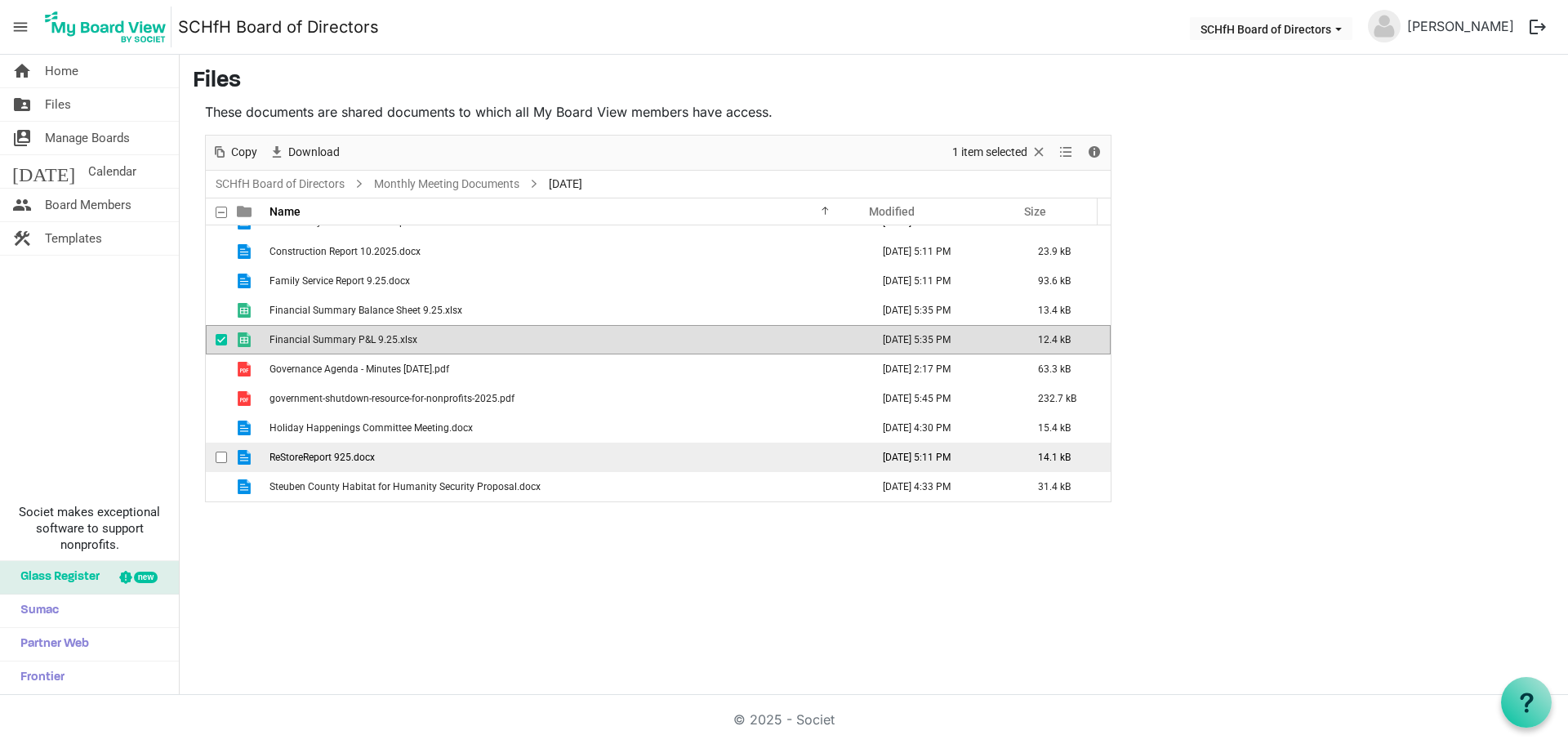
click at [334, 454] on span "ReStoreReport 925.docx" at bounding box center [322, 457] width 106 height 11
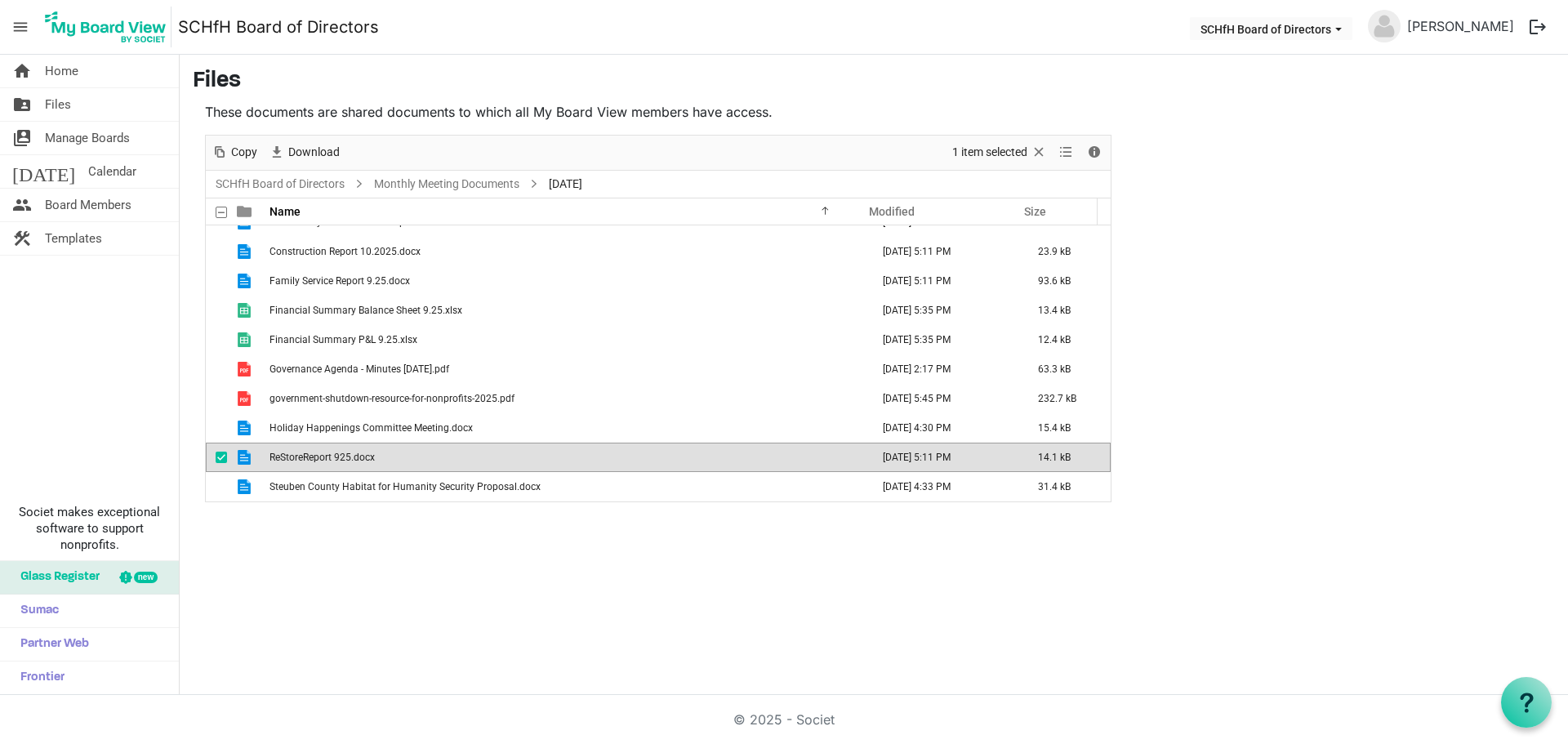
click at [334, 454] on span "ReStoreReport 925.docx" at bounding box center [322, 457] width 106 height 11
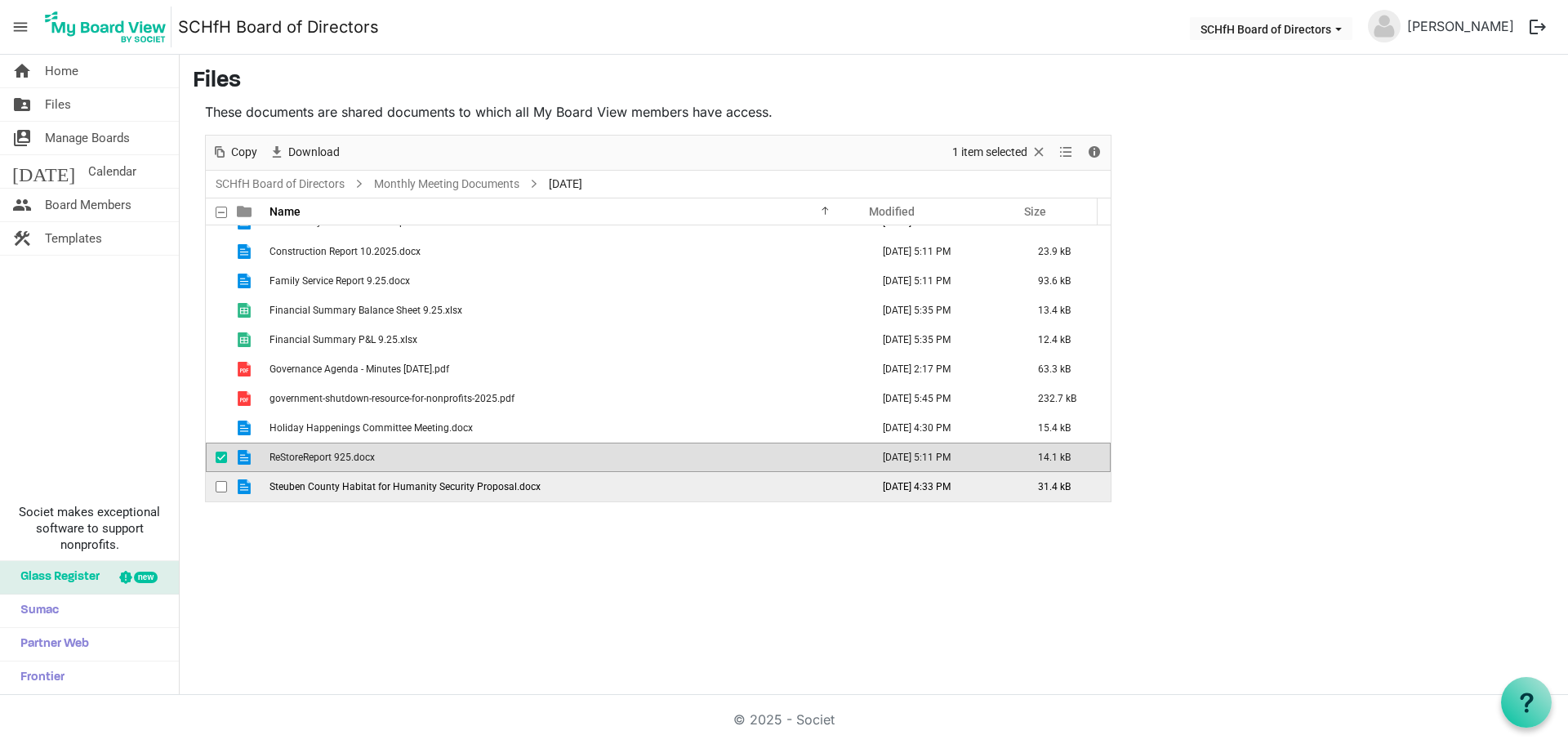
click at [401, 486] on span "Steuben County Habitat for Humanity Security Proposal.docx" at bounding box center [405, 487] width 271 height 11
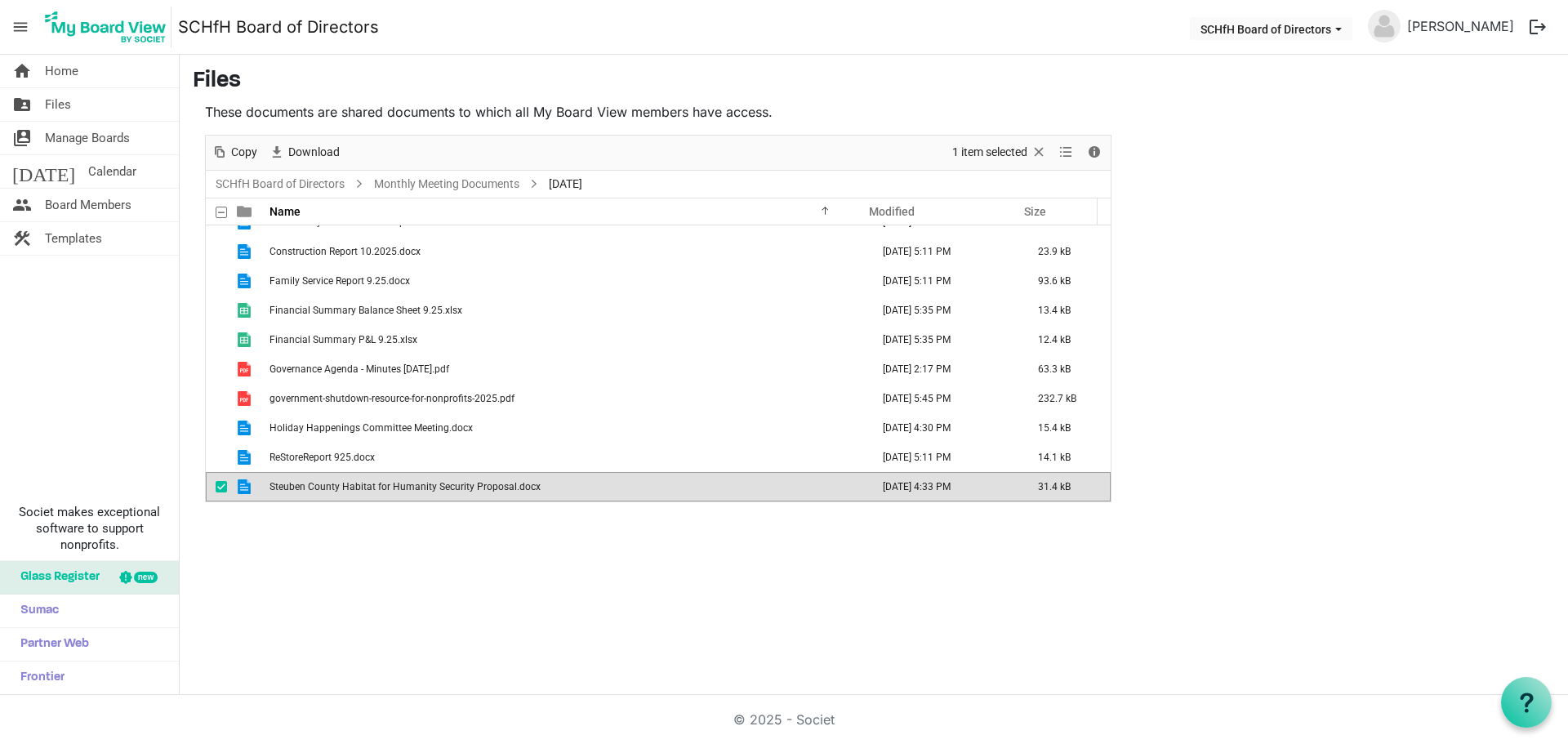
click at [401, 486] on span "Steuben County Habitat for Humanity Security Proposal.docx" at bounding box center [405, 487] width 271 height 11
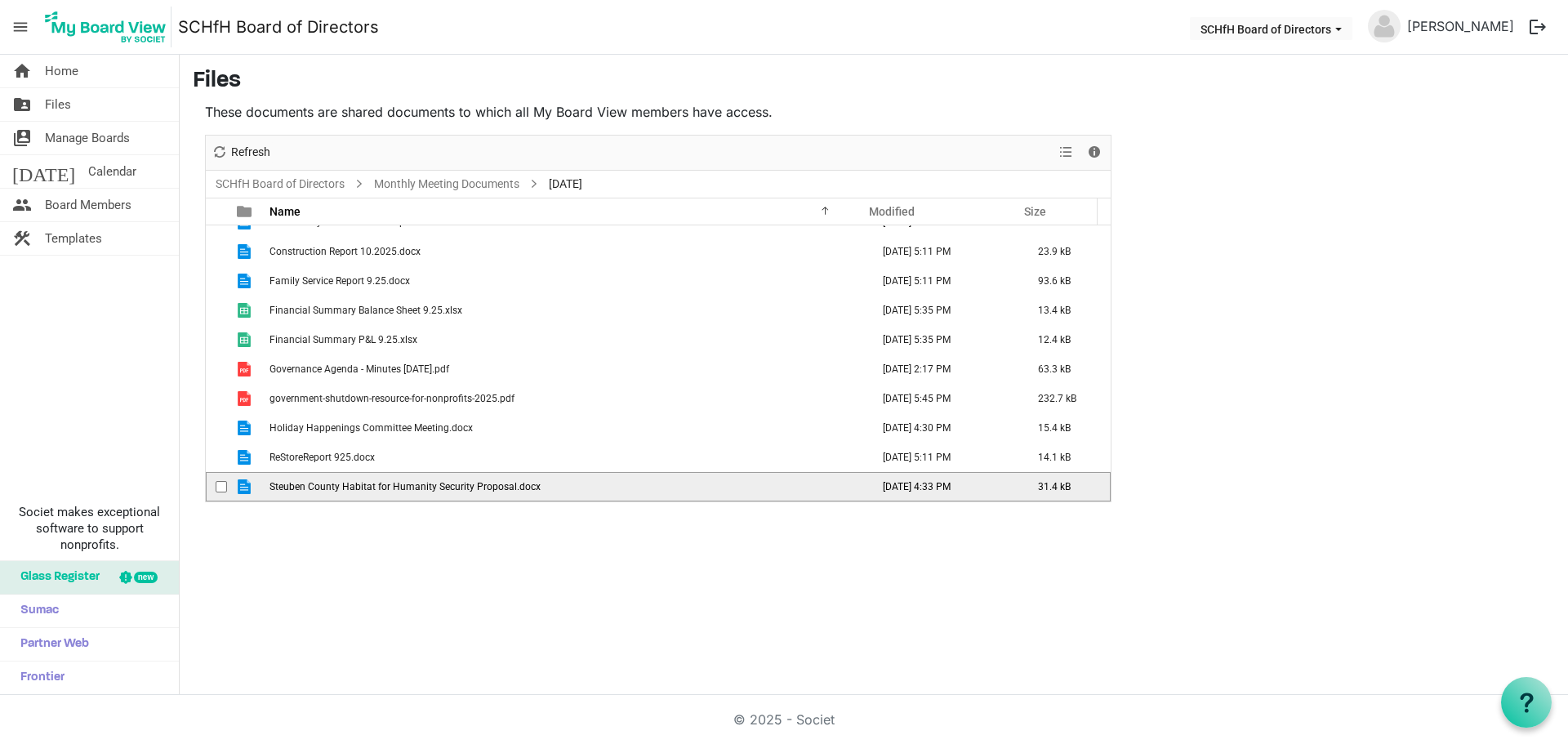
click at [401, 486] on span "Steuben County Habitat for Humanity Security Proposal.docx" at bounding box center [405, 487] width 271 height 11
